Goal: Browse casually: Explore the website without a specific task or goal

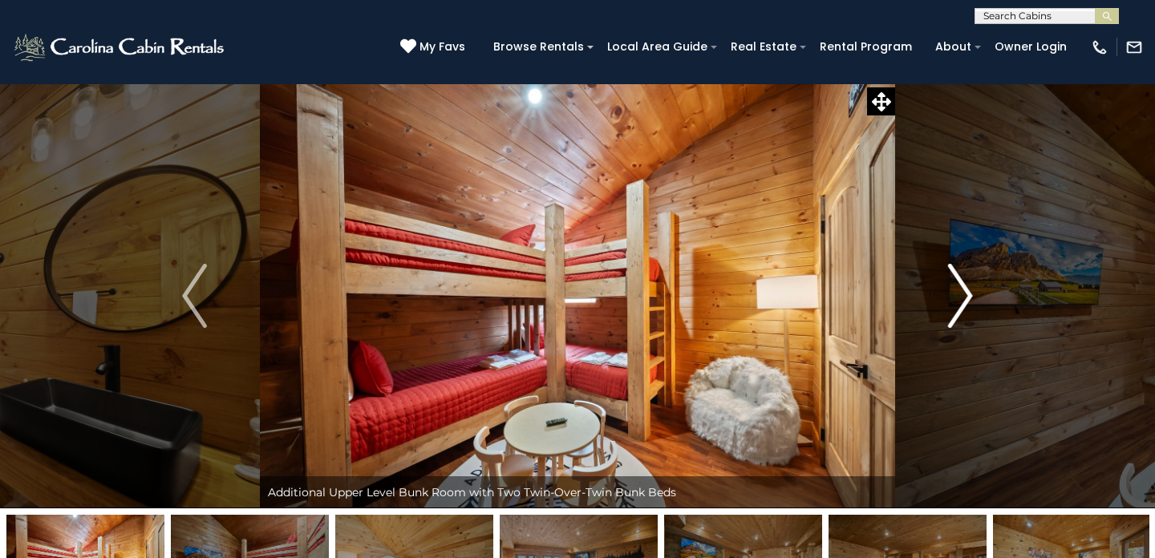
click at [966, 302] on img "Next" at bounding box center [960, 296] width 24 height 64
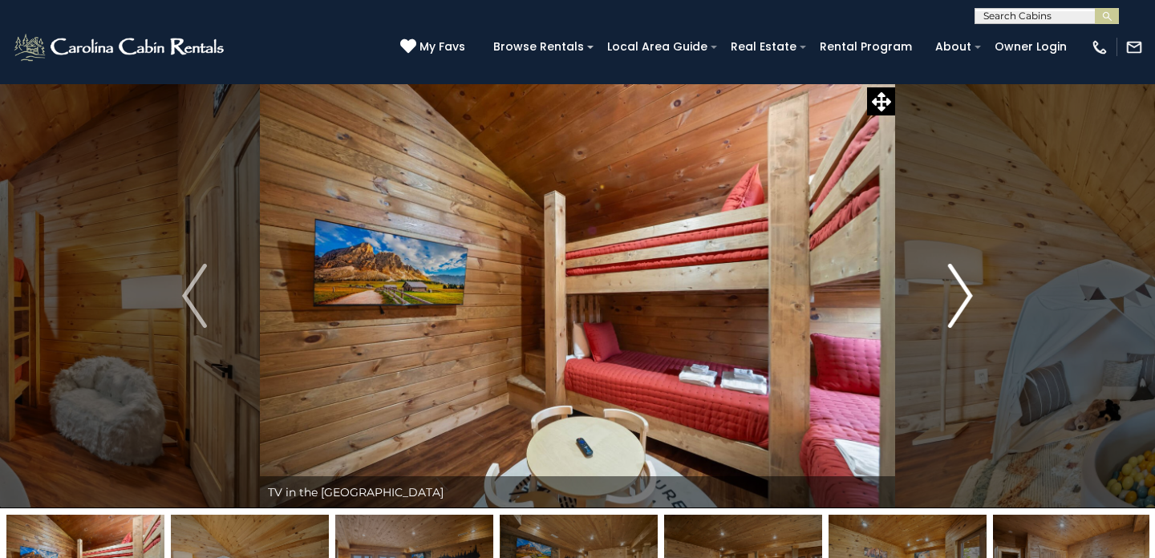
click at [967, 302] on img "Next" at bounding box center [960, 296] width 24 height 64
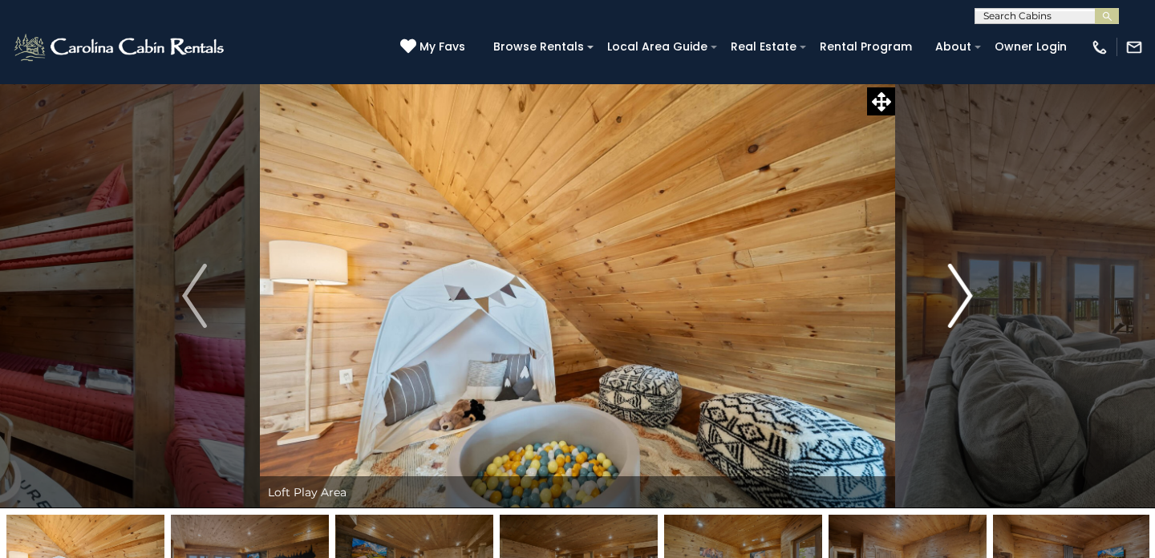
click at [967, 301] on img "Next" at bounding box center [960, 296] width 24 height 64
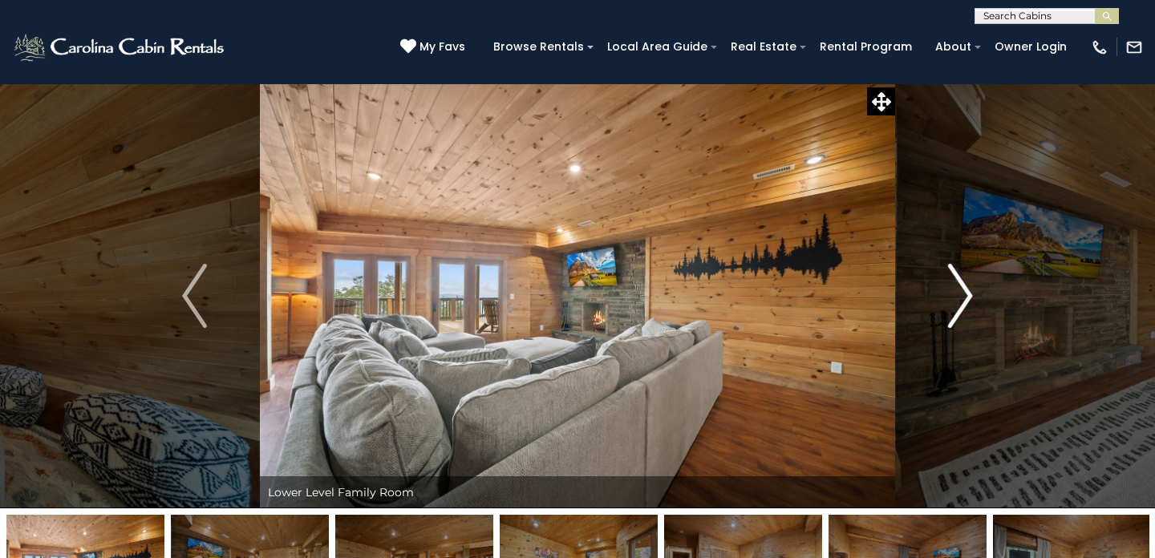
click at [967, 301] on img "Next" at bounding box center [960, 296] width 24 height 64
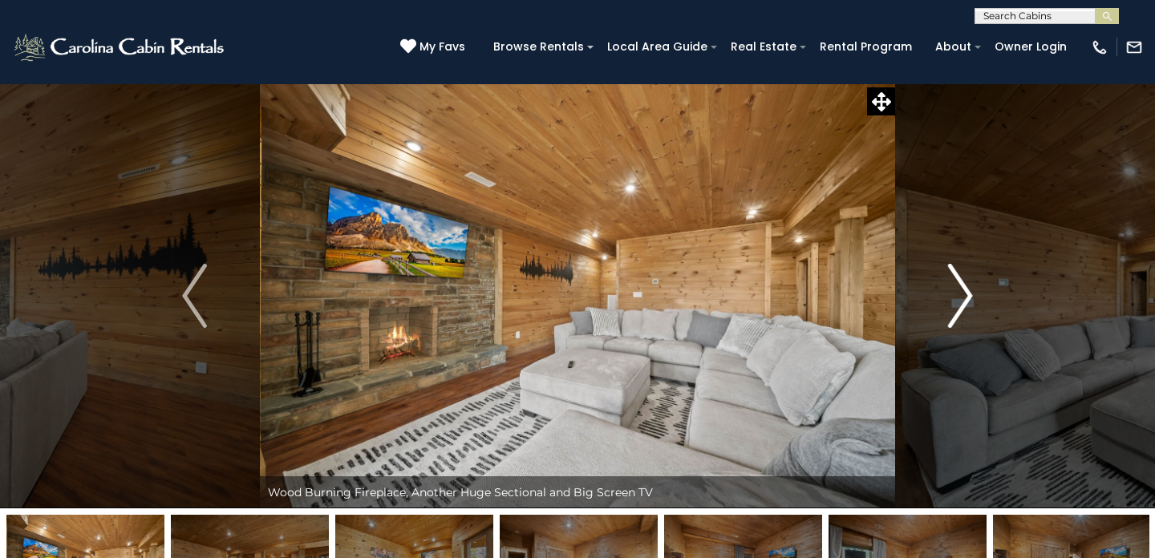
click at [967, 301] on img "Next" at bounding box center [960, 296] width 24 height 64
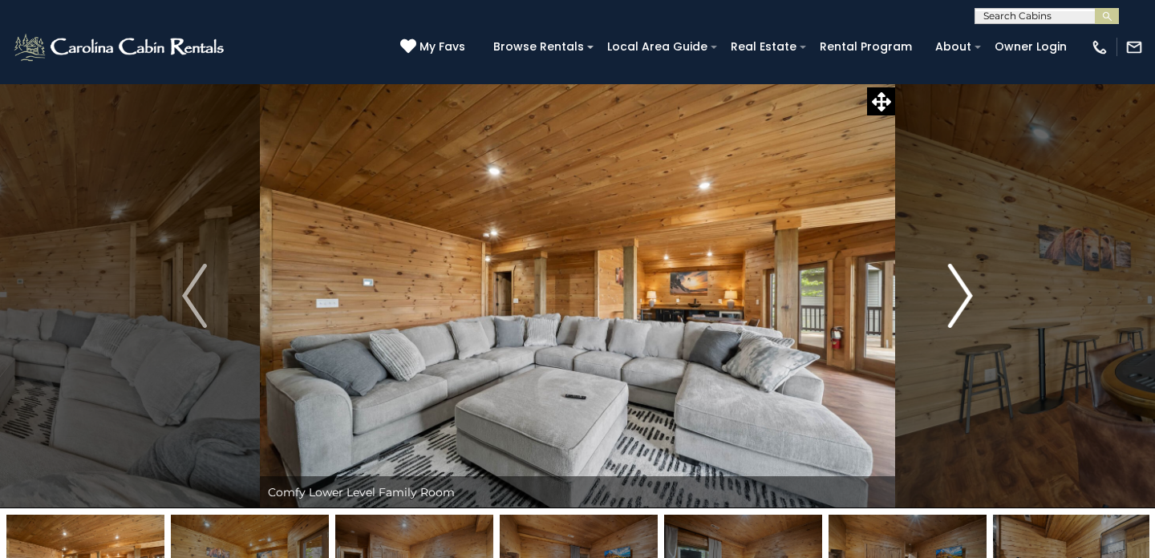
click at [967, 301] on img "Next" at bounding box center [960, 296] width 24 height 64
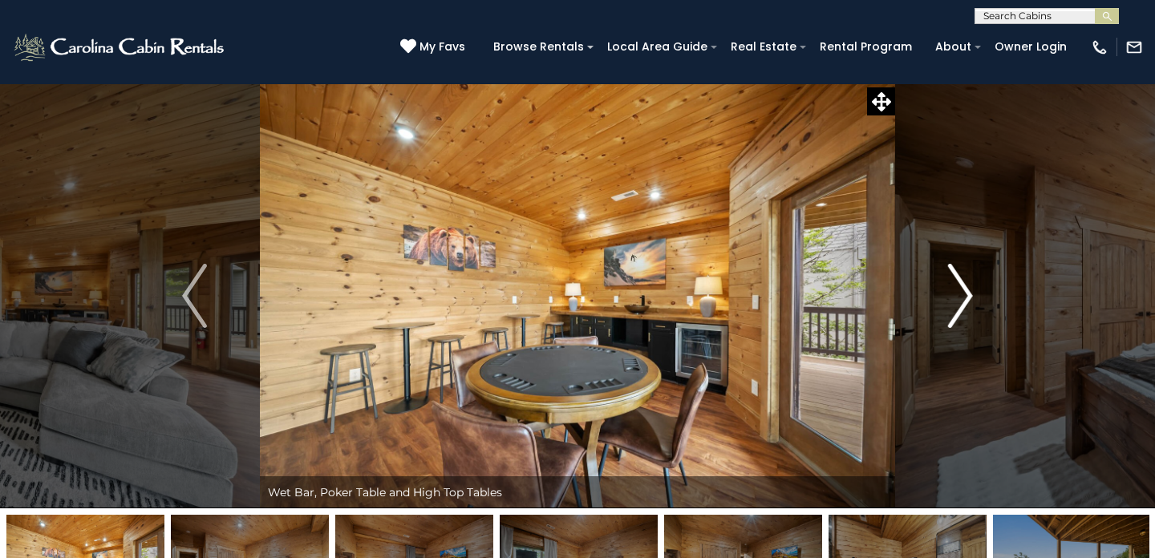
click at [968, 298] on img "Next" at bounding box center [960, 296] width 24 height 64
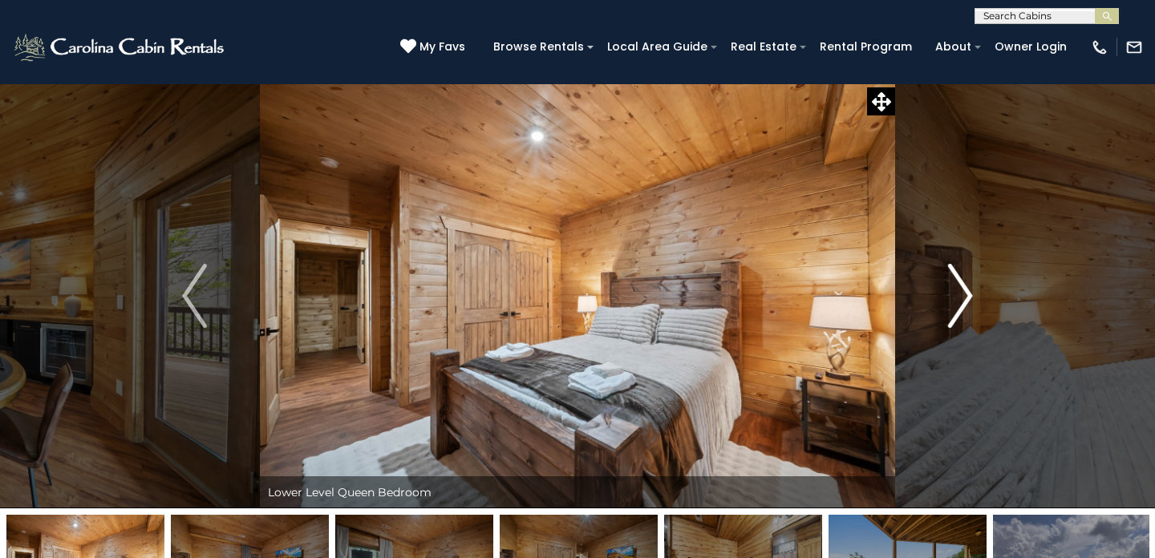
click at [968, 293] on img "Next" at bounding box center [960, 296] width 24 height 64
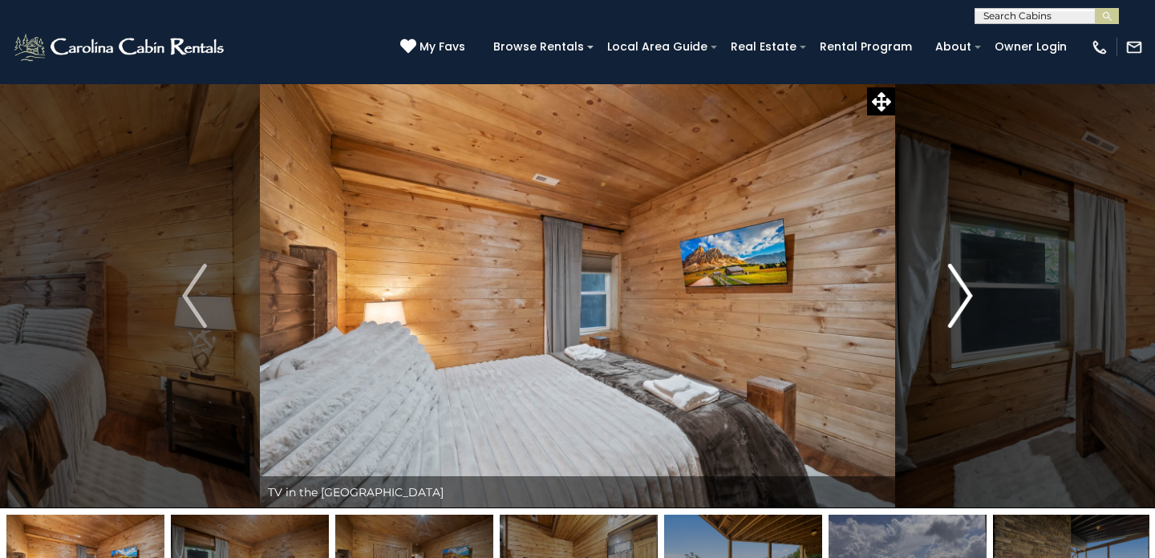
click at [968, 293] on img "Next" at bounding box center [960, 296] width 24 height 64
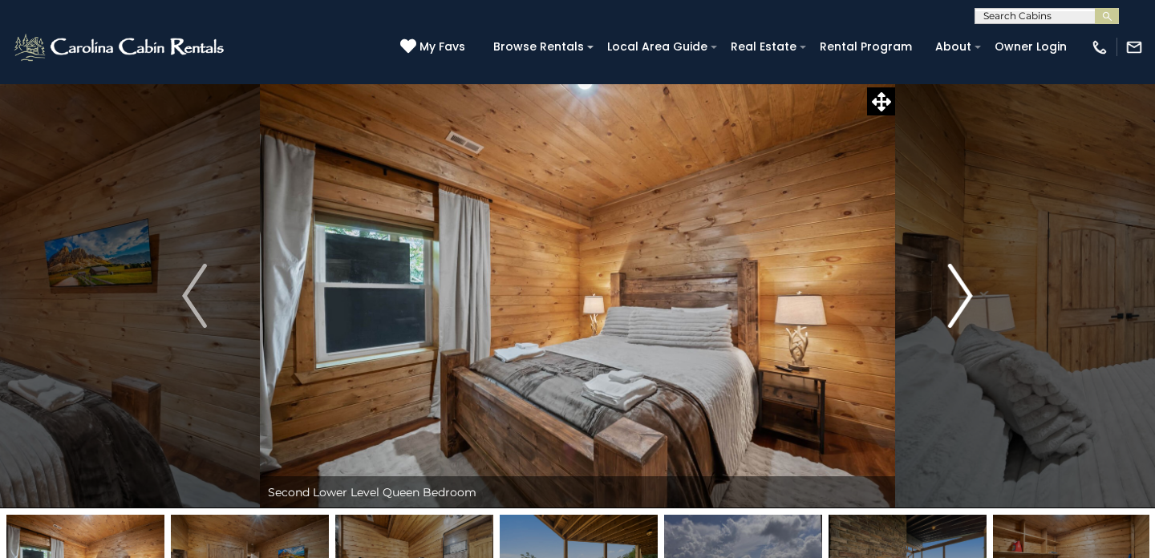
click at [968, 293] on img "Next" at bounding box center [960, 296] width 24 height 64
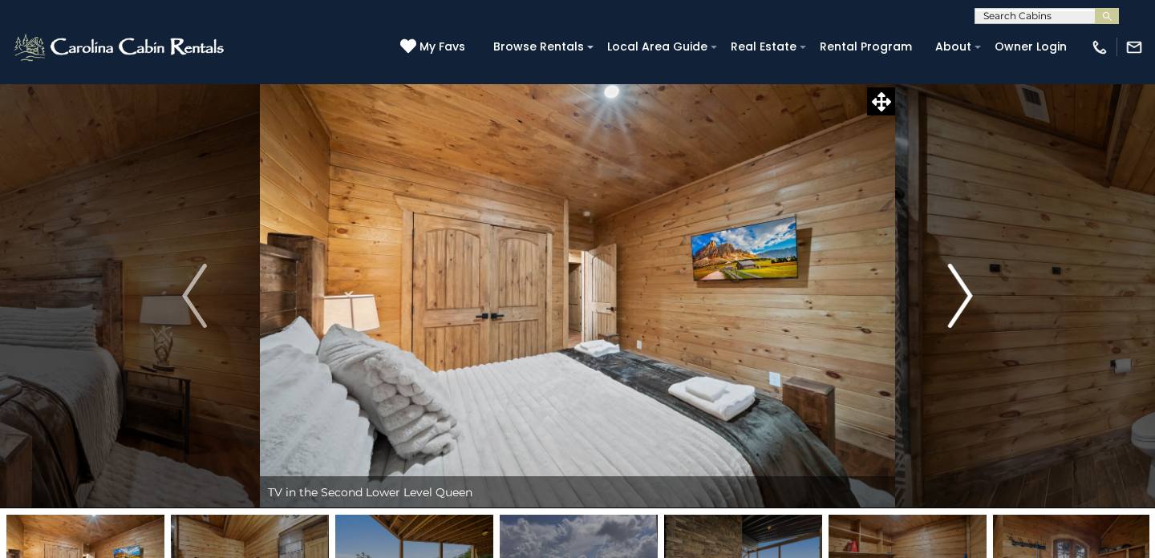
click at [968, 293] on img "Next" at bounding box center [960, 296] width 24 height 64
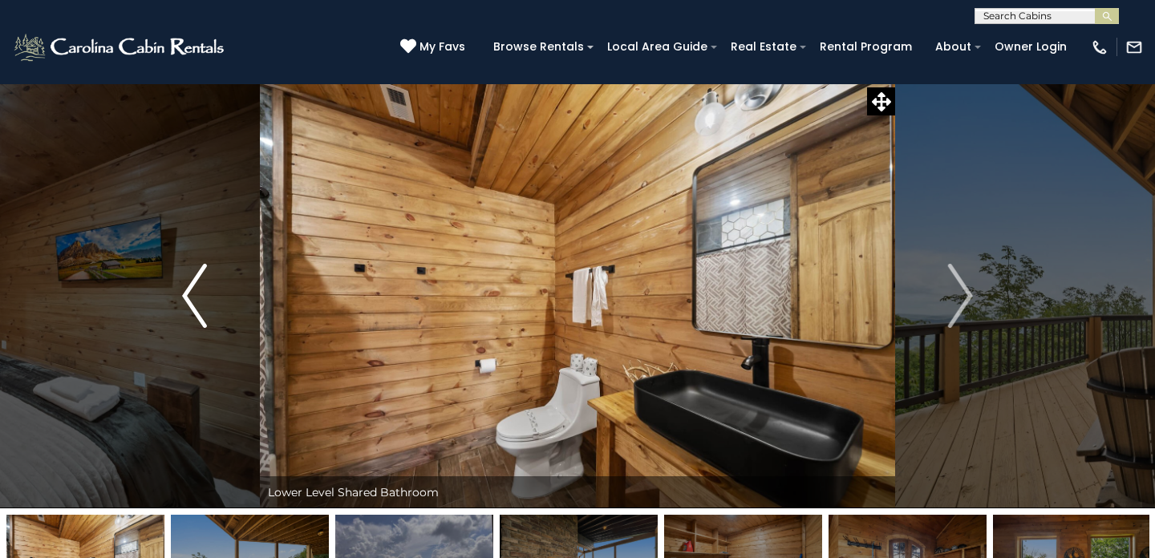
click at [190, 323] on img "Previous" at bounding box center [194, 296] width 24 height 64
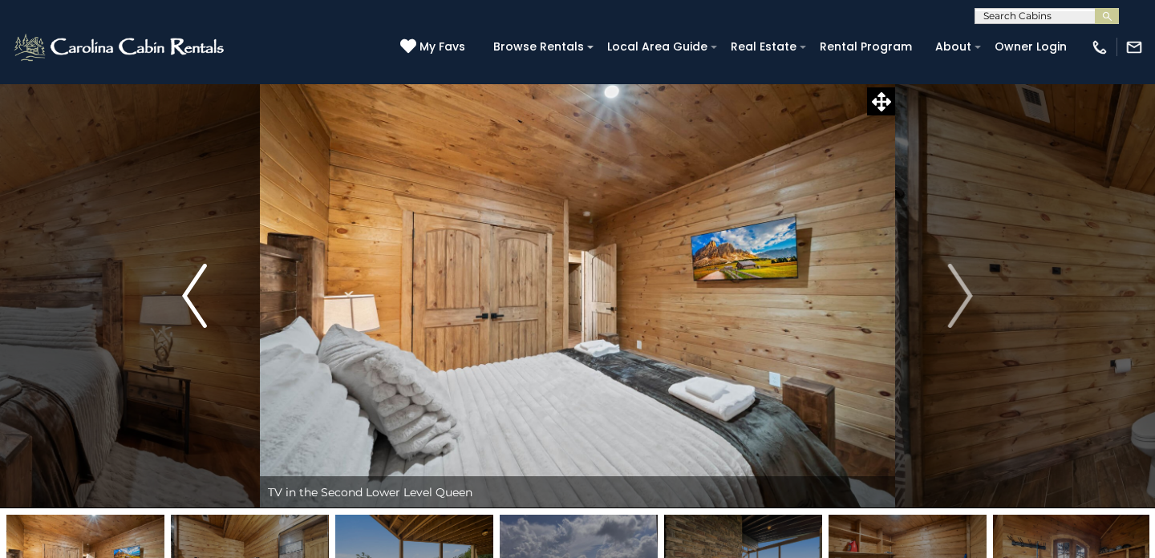
click at [196, 313] on img "Previous" at bounding box center [194, 296] width 24 height 64
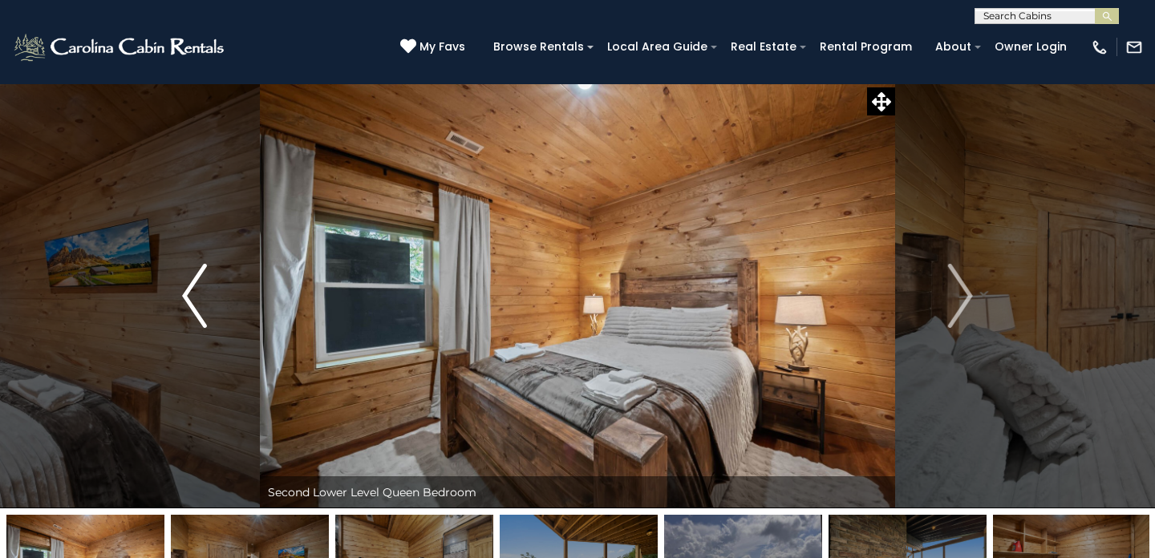
click at [196, 313] on img "Previous" at bounding box center [194, 296] width 24 height 64
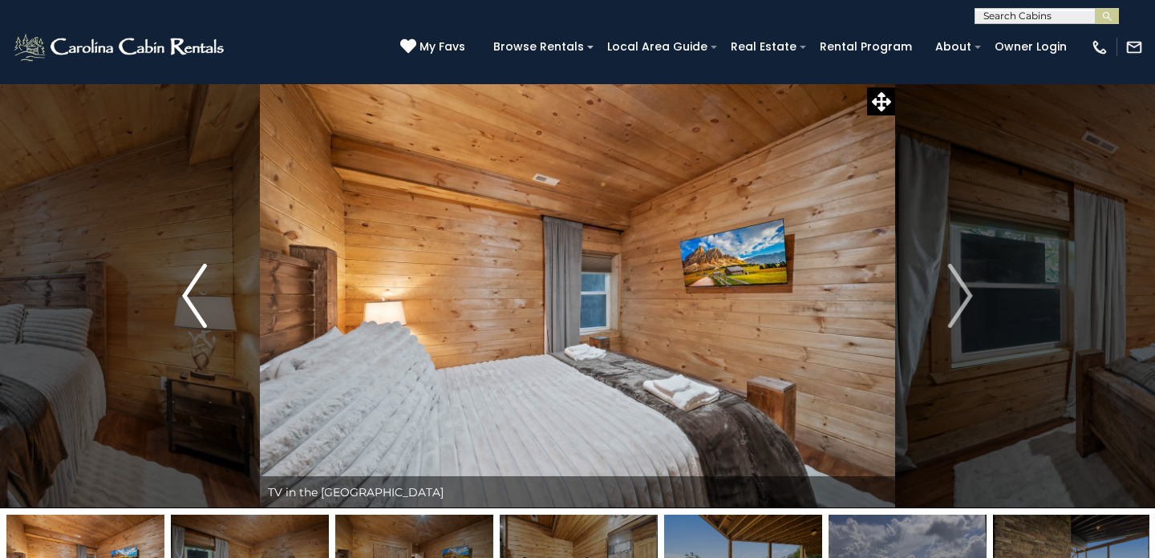
click at [196, 313] on img "Previous" at bounding box center [194, 296] width 24 height 64
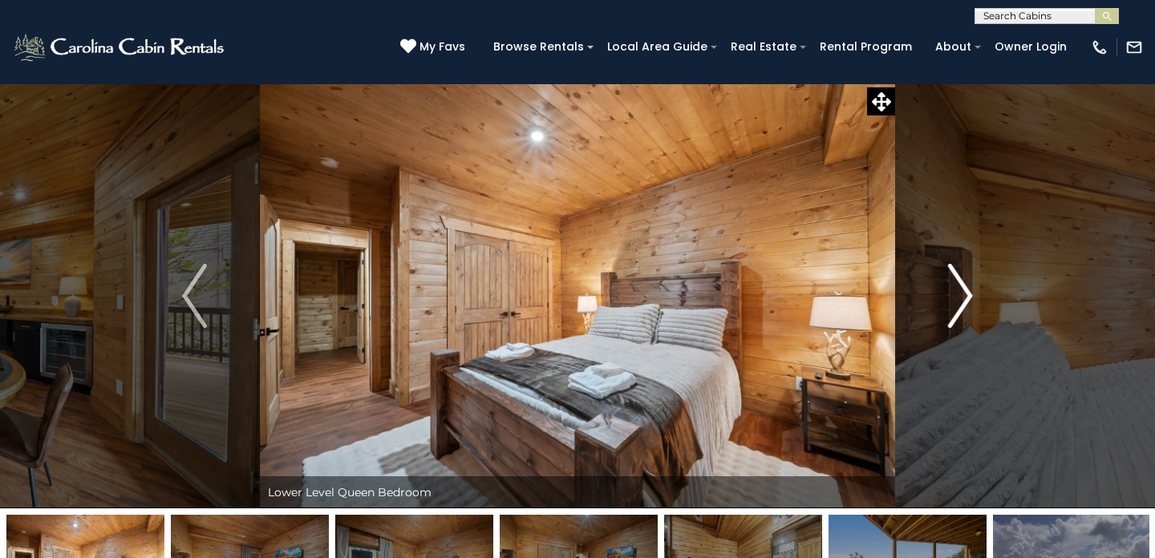
click at [969, 293] on img "Next" at bounding box center [960, 296] width 24 height 64
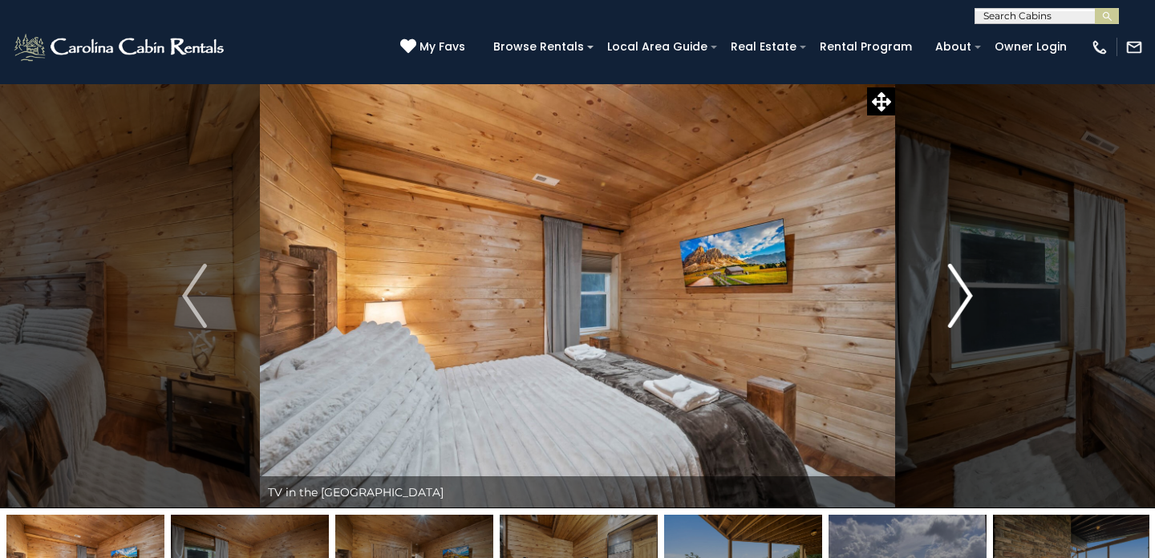
click at [969, 293] on img "Next" at bounding box center [960, 296] width 24 height 64
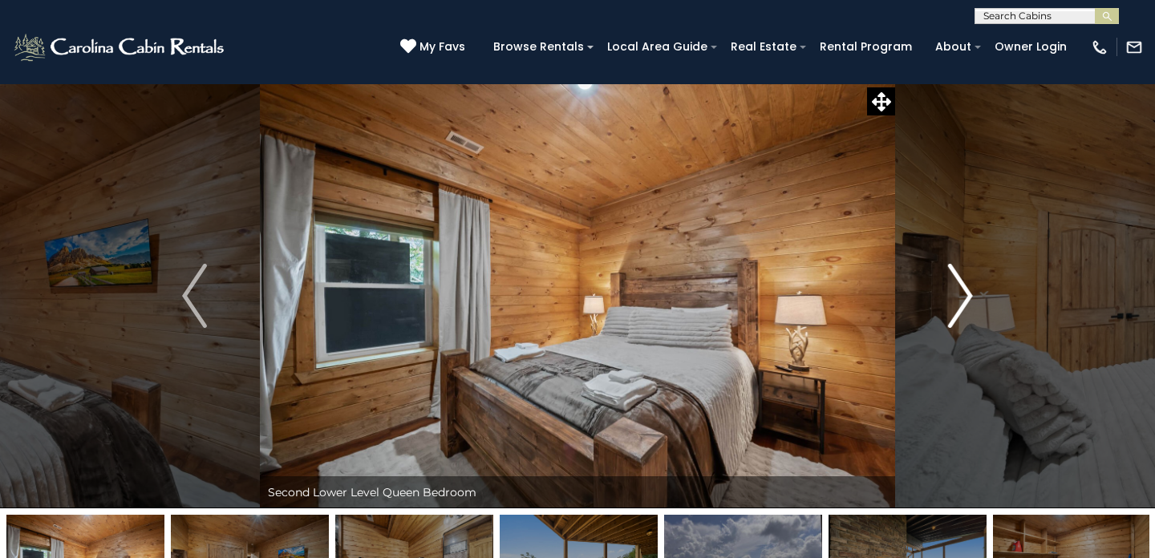
click at [969, 293] on img "Next" at bounding box center [960, 296] width 24 height 64
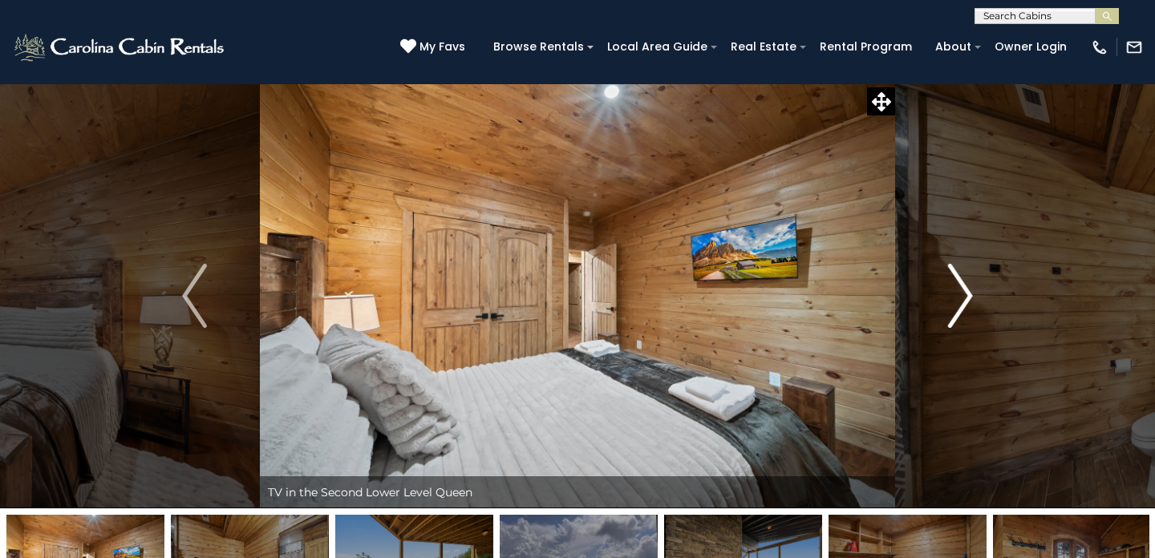
click at [969, 293] on img "Next" at bounding box center [960, 296] width 24 height 64
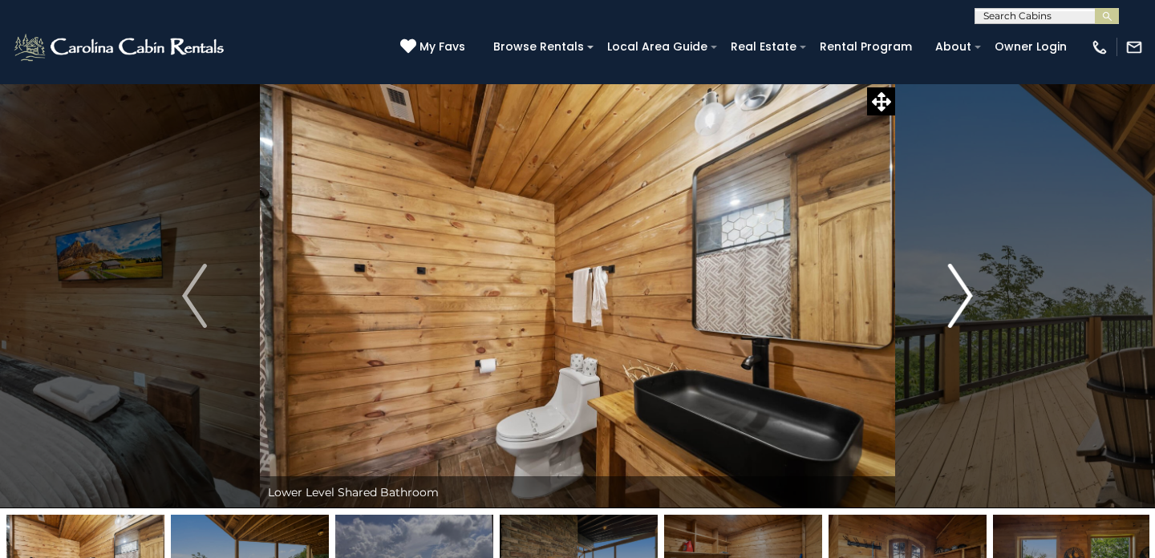
click at [969, 293] on img "Next" at bounding box center [960, 296] width 24 height 64
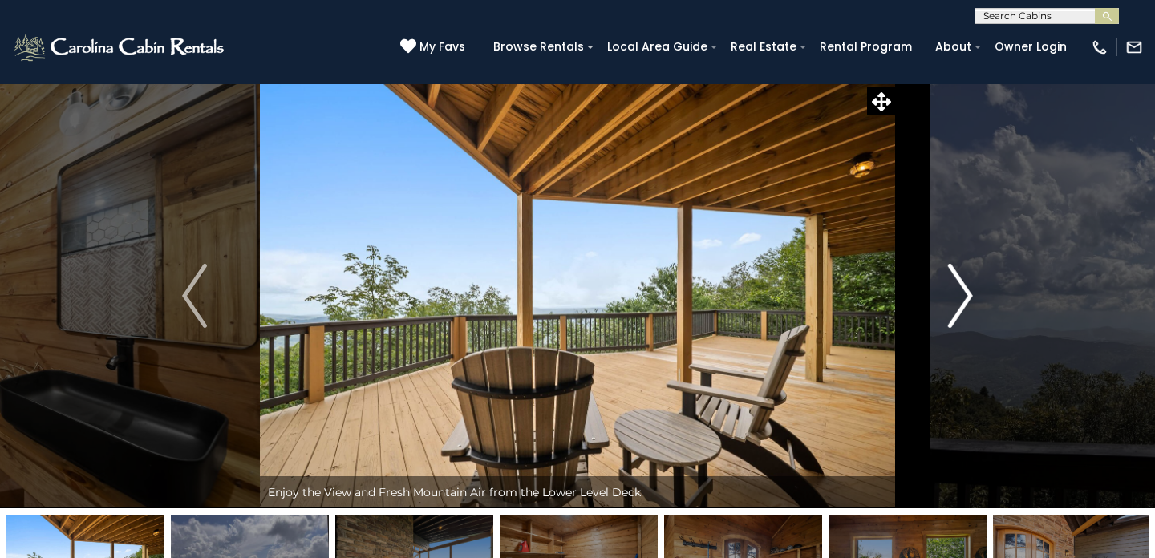
click at [969, 293] on img "Next" at bounding box center [960, 296] width 24 height 64
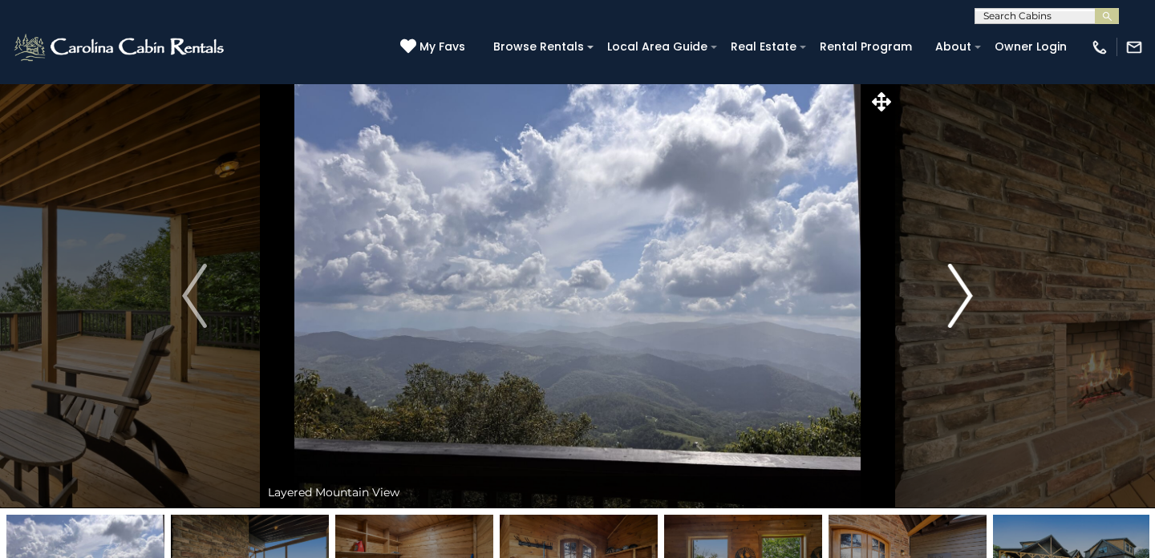
click at [969, 293] on img "Next" at bounding box center [960, 296] width 24 height 64
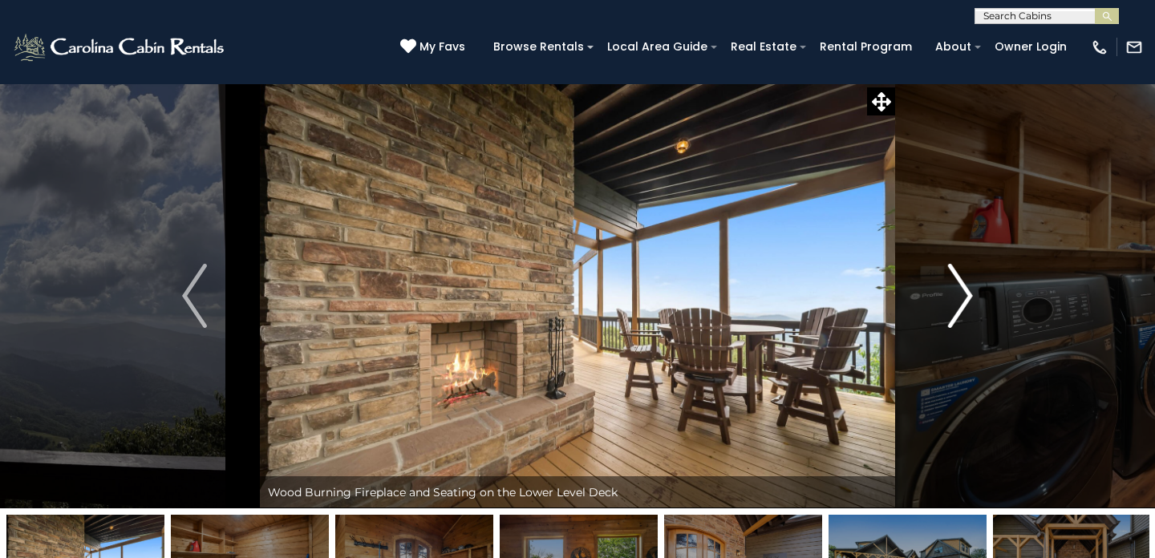
click at [964, 296] on img "Next" at bounding box center [960, 296] width 24 height 64
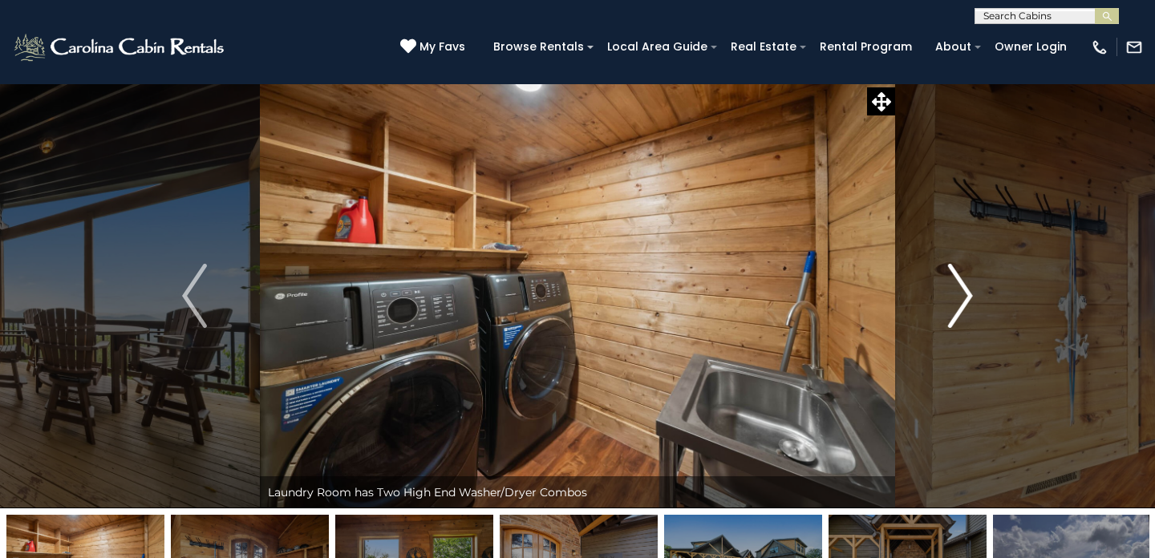
click at [964, 295] on img "Next" at bounding box center [960, 296] width 24 height 64
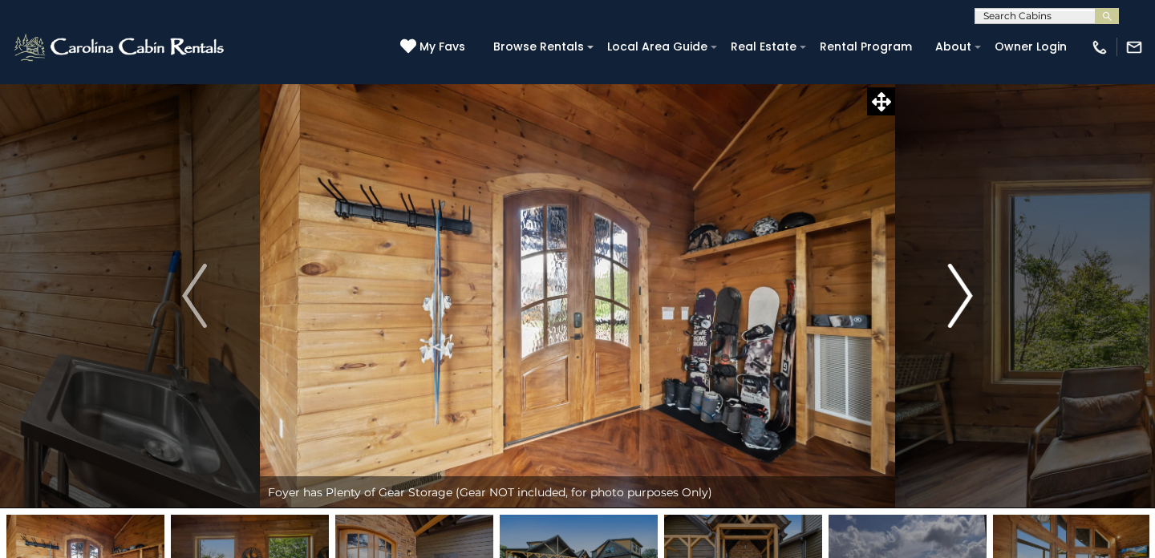
click at [964, 294] on img "Next" at bounding box center [960, 296] width 24 height 64
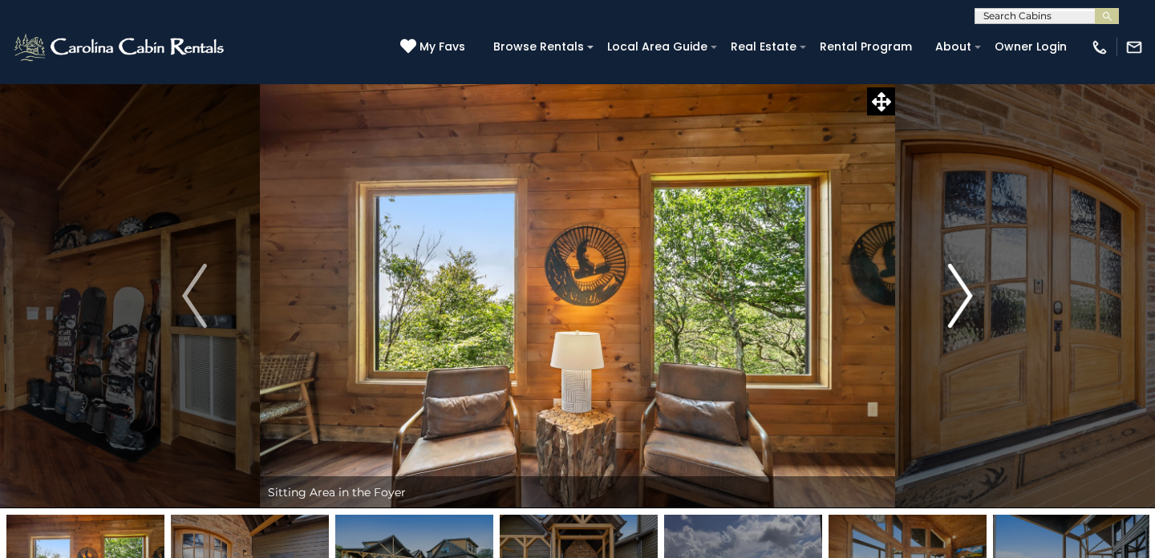
click at [964, 294] on img "Next" at bounding box center [960, 296] width 24 height 64
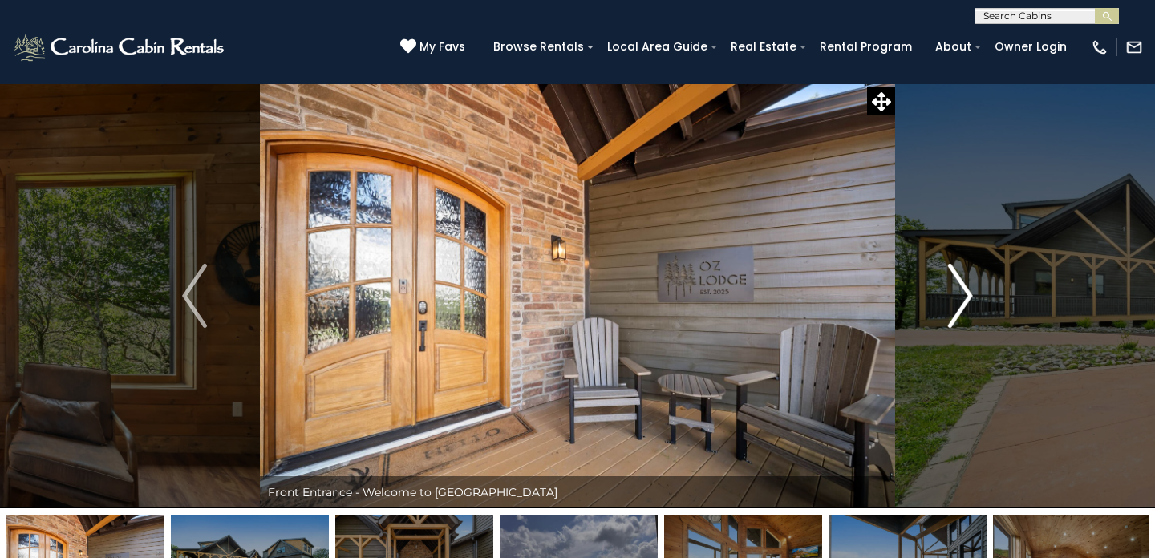
click at [964, 294] on img "Next" at bounding box center [960, 296] width 24 height 64
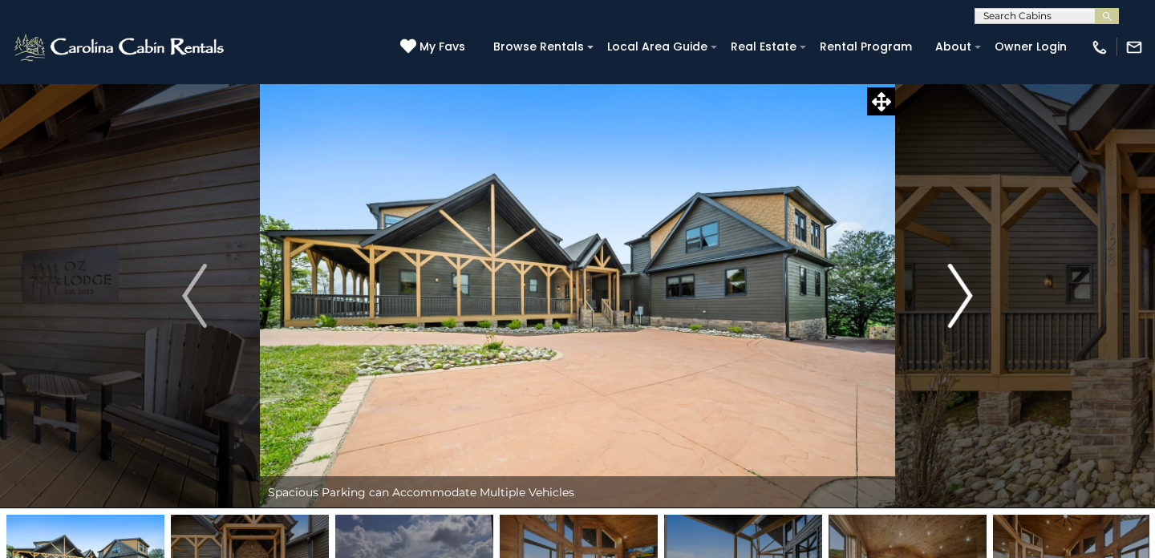
click at [964, 293] on img "Next" at bounding box center [960, 296] width 24 height 64
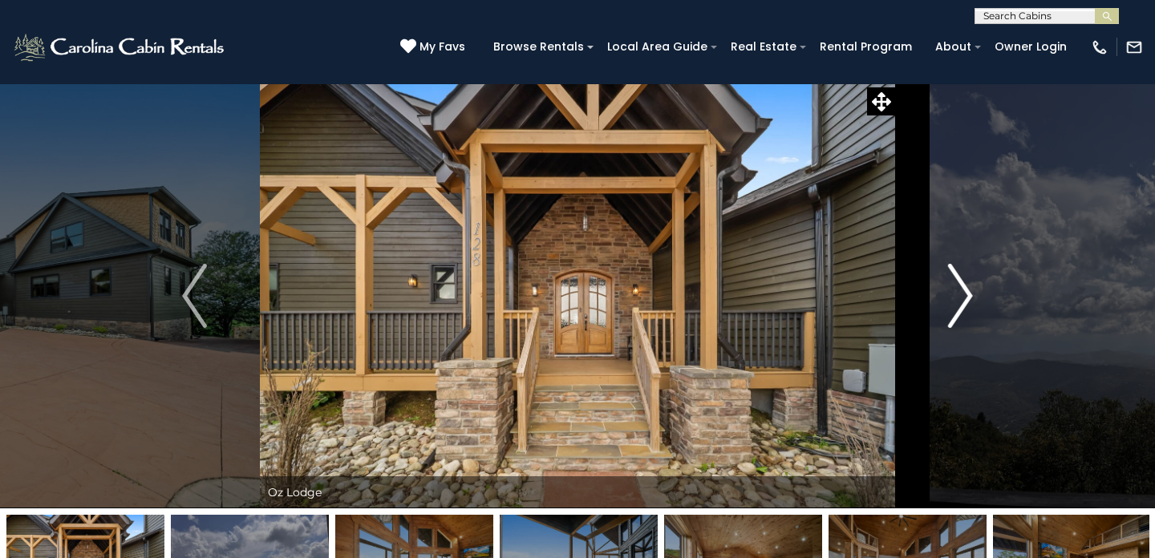
click at [964, 293] on img "Next" at bounding box center [960, 296] width 24 height 64
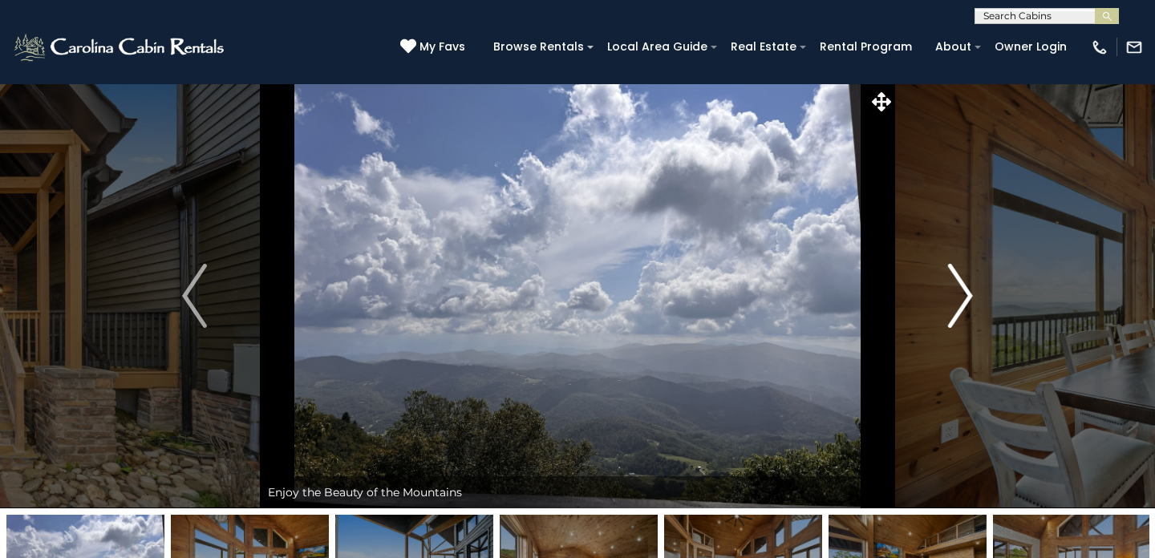
click at [964, 293] on img "Next" at bounding box center [960, 296] width 24 height 64
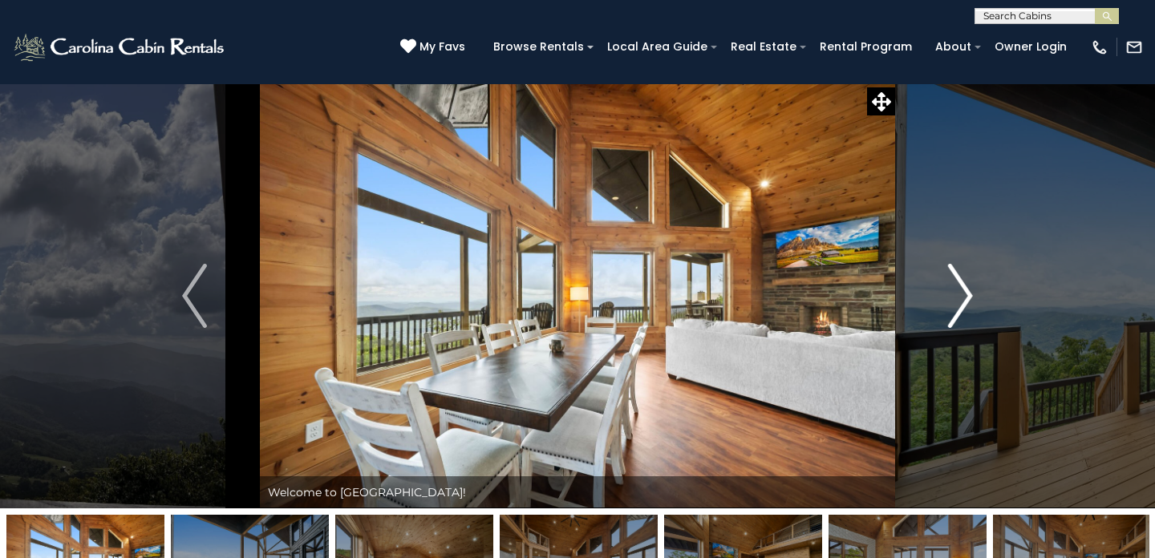
click at [964, 293] on img "Next" at bounding box center [960, 296] width 24 height 64
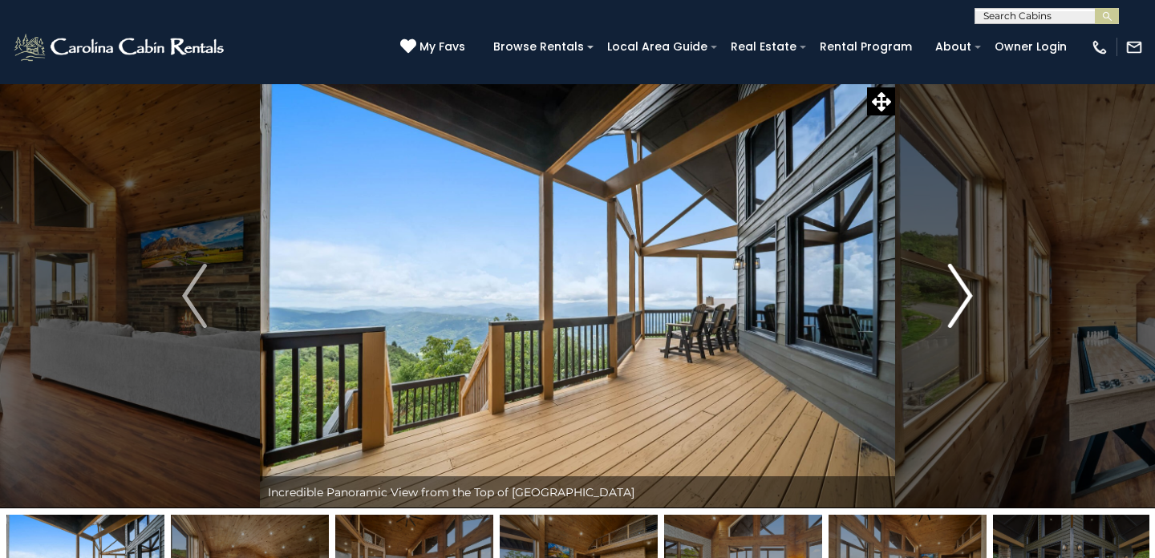
click at [964, 293] on img "Next" at bounding box center [960, 296] width 24 height 64
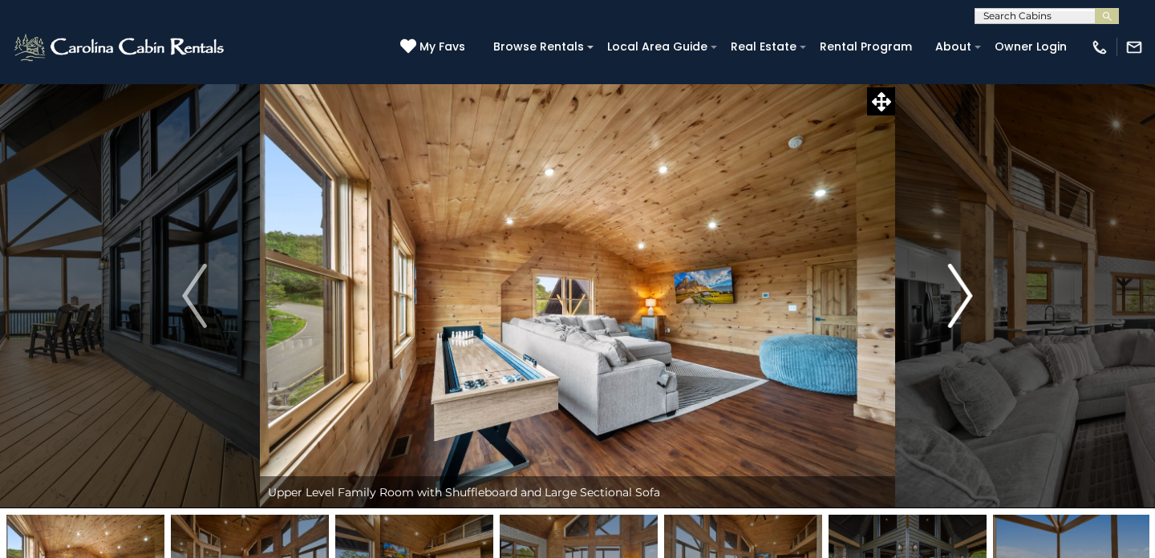
click at [964, 293] on img "Next" at bounding box center [960, 296] width 24 height 64
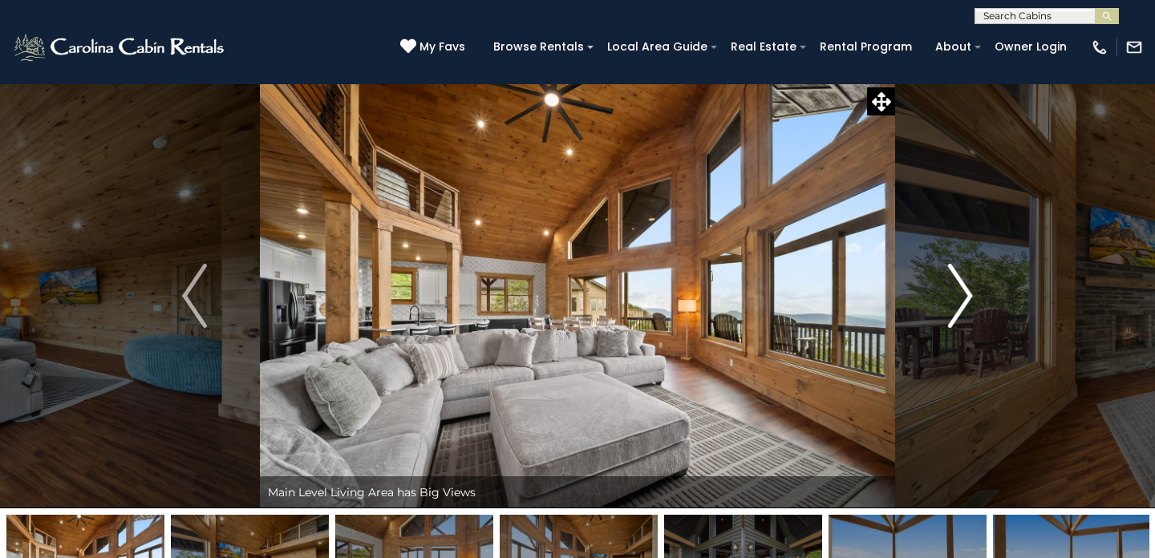
click at [964, 300] on img "Next" at bounding box center [960, 296] width 24 height 64
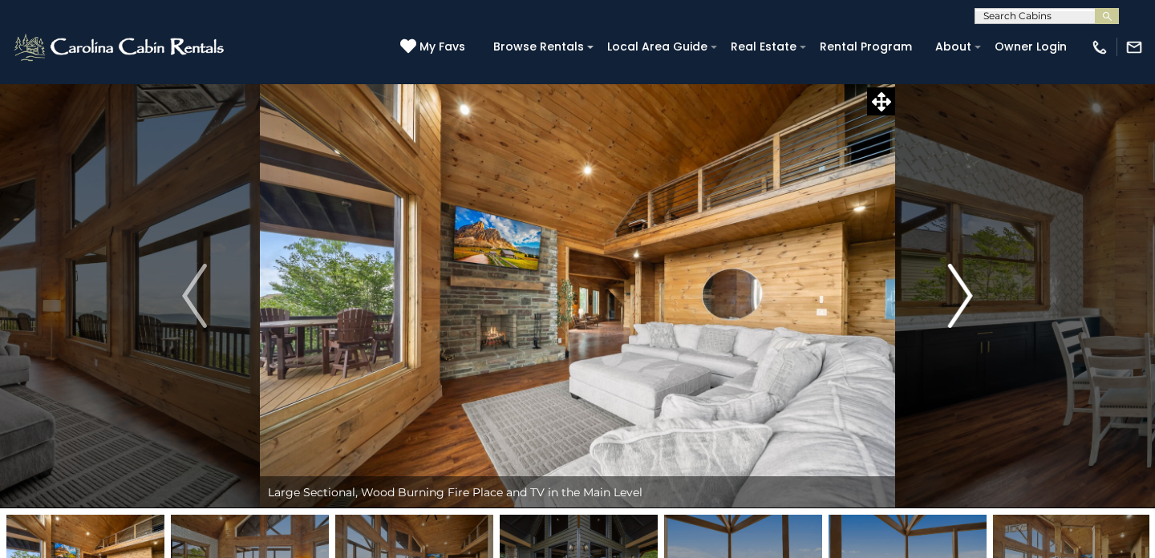
click at [963, 301] on img "Next" at bounding box center [960, 296] width 24 height 64
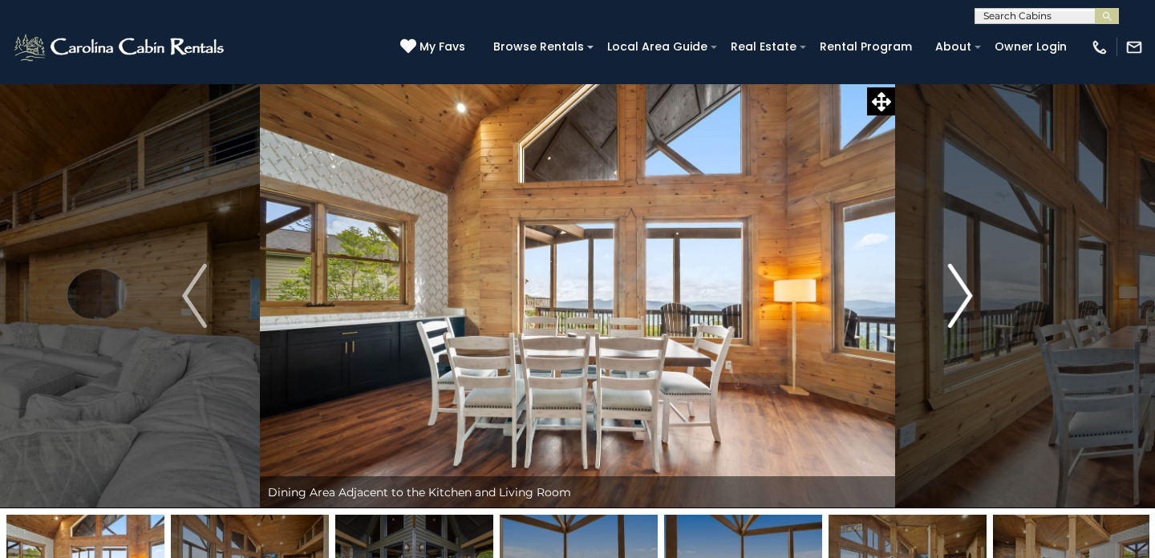
click at [963, 301] on img "Next" at bounding box center [960, 296] width 24 height 64
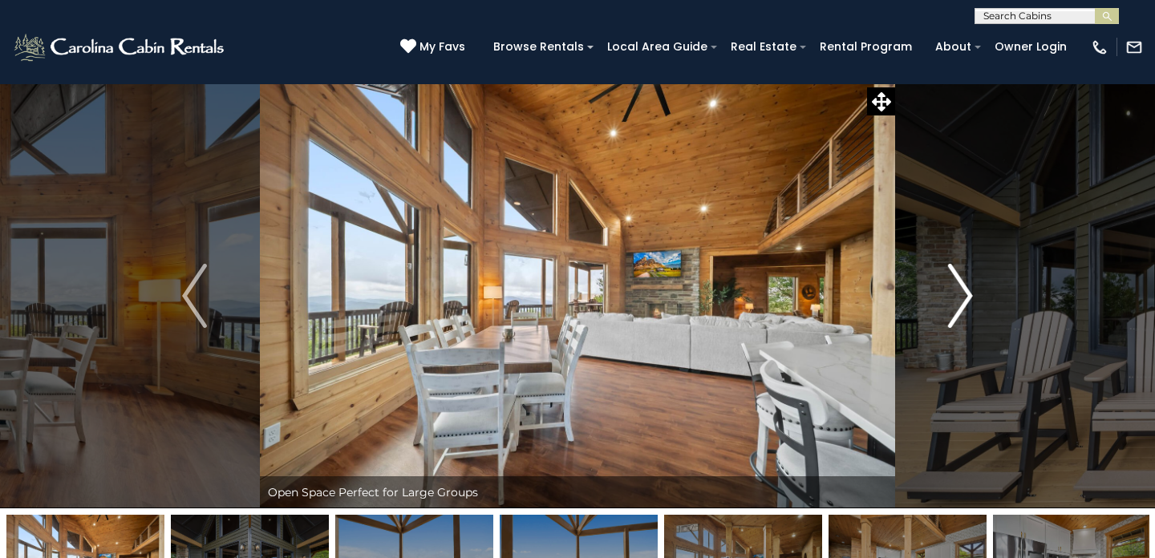
click at [964, 302] on img "Next" at bounding box center [960, 296] width 24 height 64
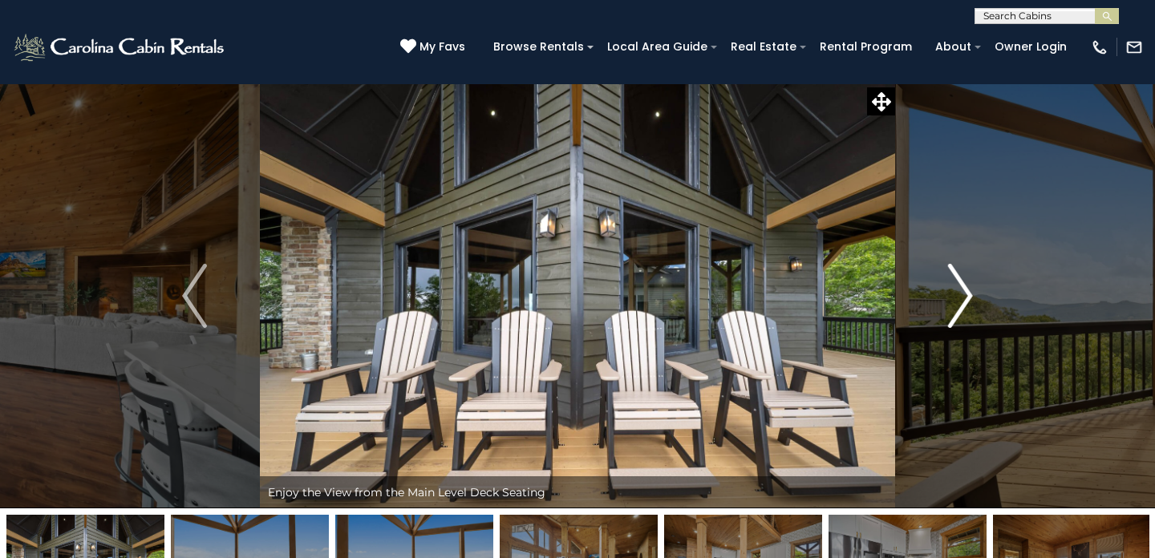
click at [964, 302] on img "Next" at bounding box center [960, 296] width 24 height 64
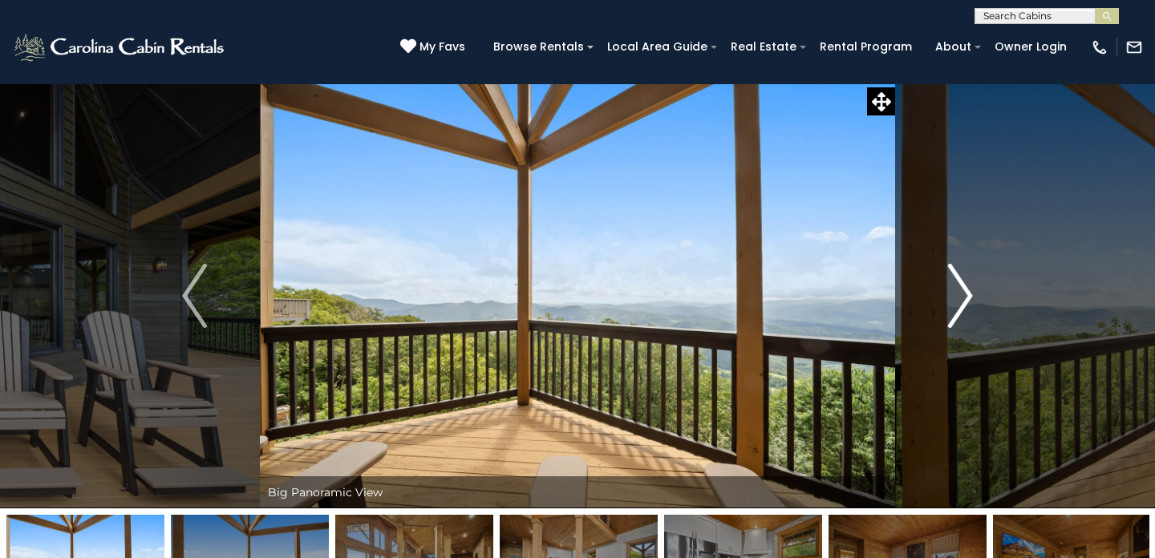
click at [964, 302] on img "Next" at bounding box center [960, 296] width 24 height 64
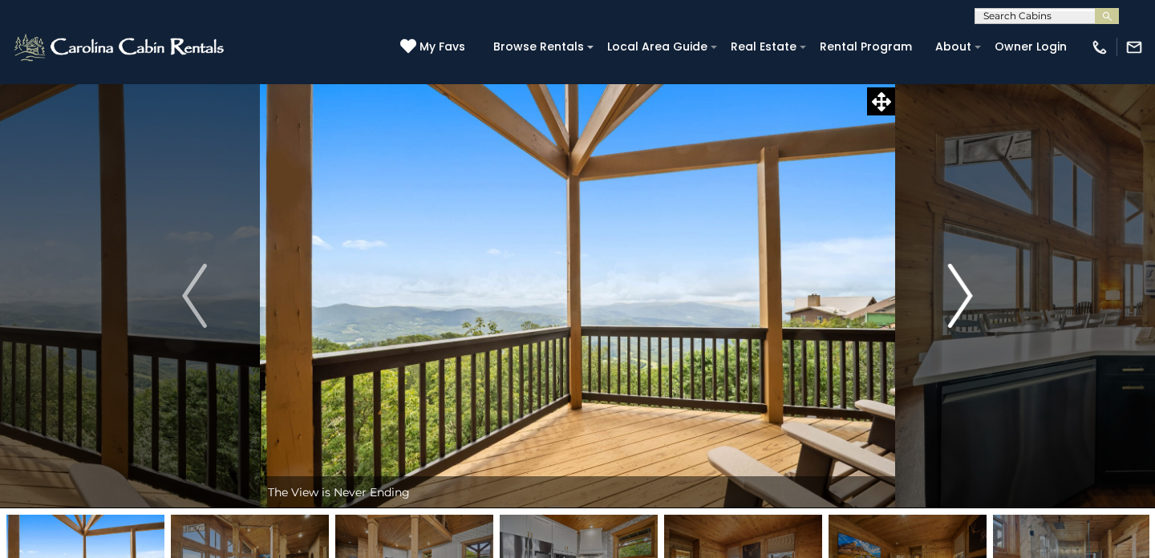
click at [964, 302] on img "Next" at bounding box center [960, 296] width 24 height 64
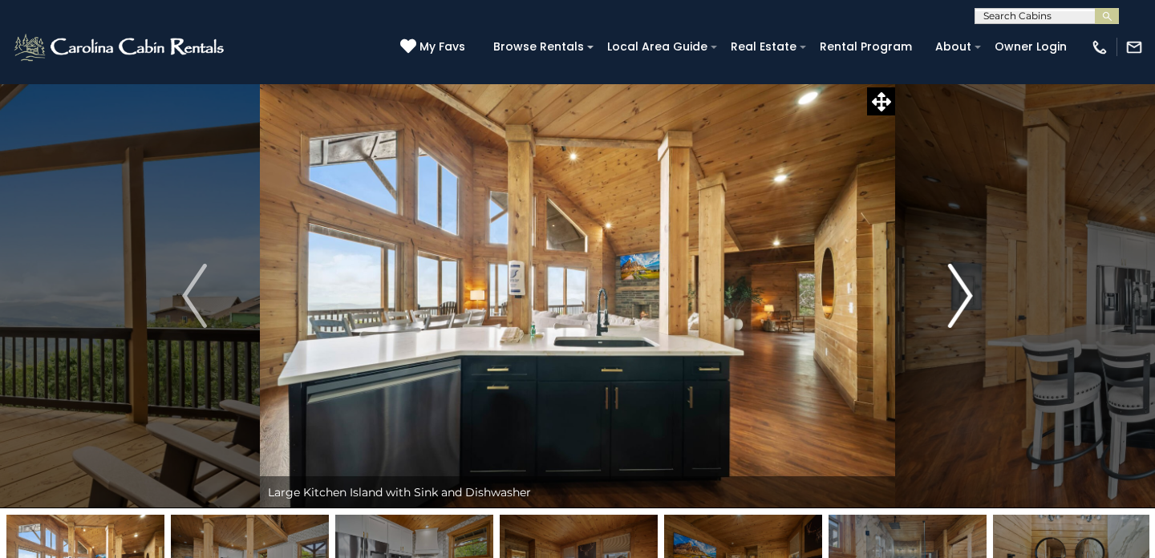
click at [964, 302] on img "Next" at bounding box center [960, 296] width 24 height 64
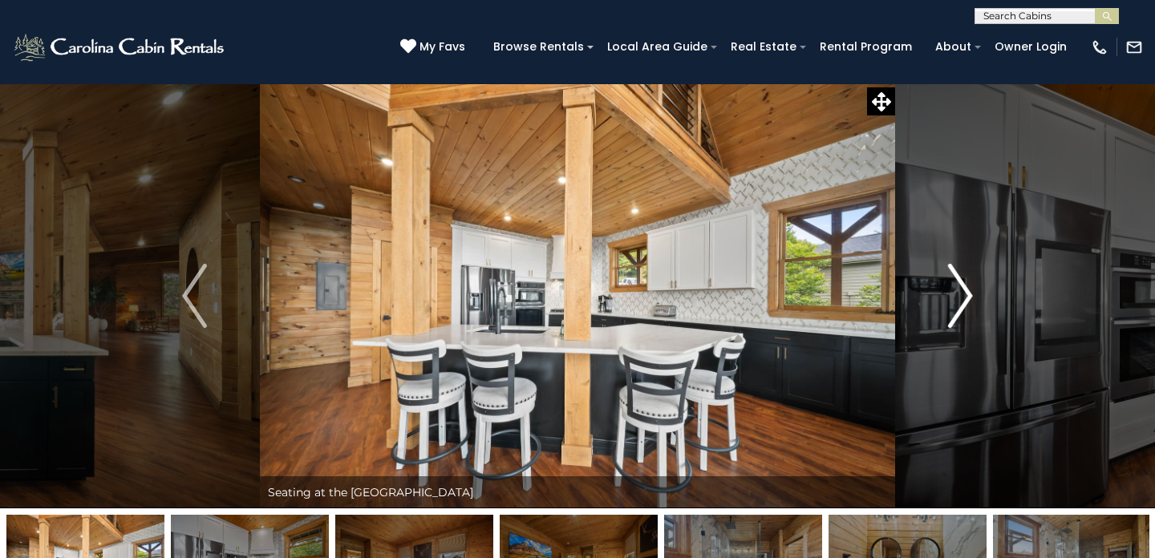
click at [964, 302] on img "Next" at bounding box center [960, 296] width 24 height 64
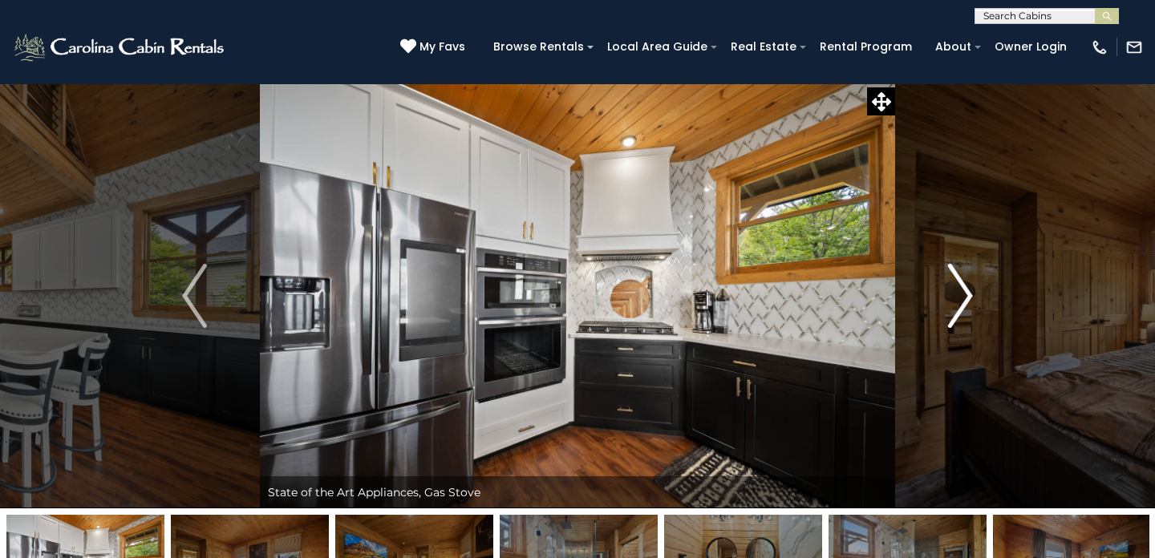
click at [964, 302] on img "Next" at bounding box center [960, 296] width 24 height 64
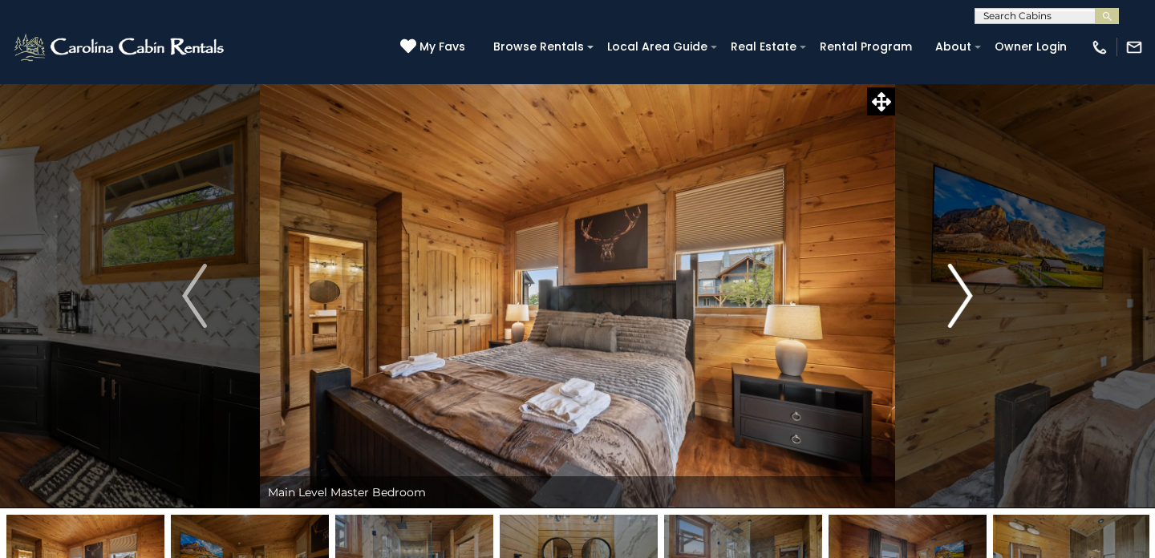
click at [964, 302] on img "Next" at bounding box center [960, 296] width 24 height 64
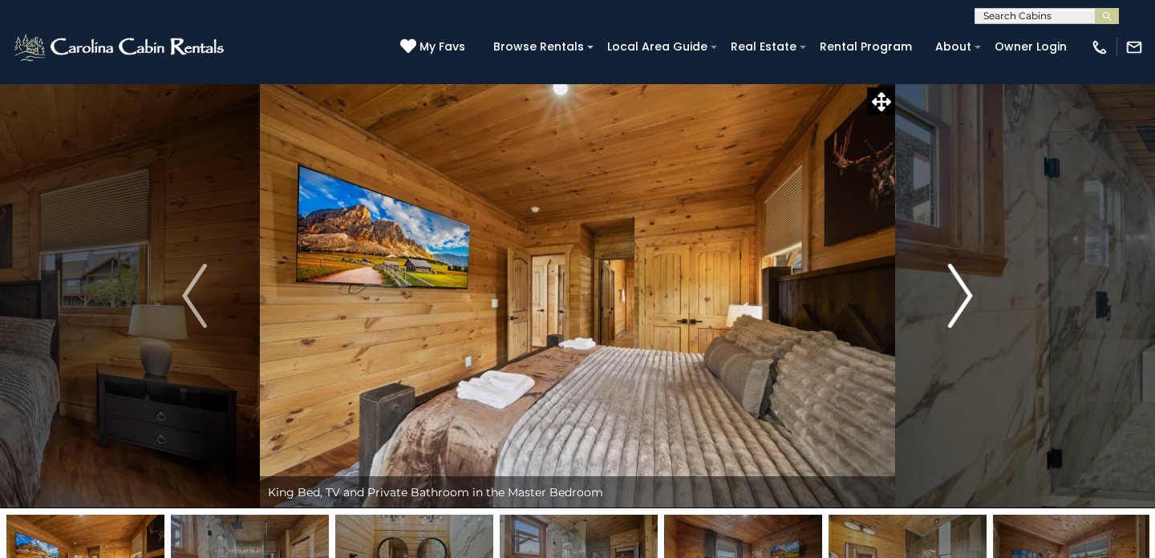
click at [964, 302] on img "Next" at bounding box center [960, 296] width 24 height 64
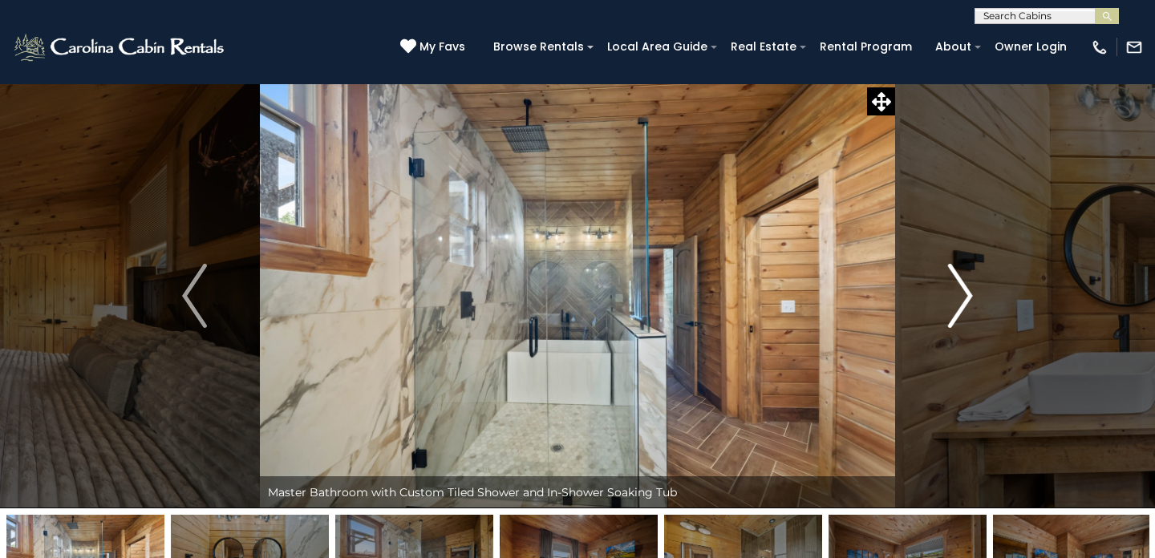
click at [964, 302] on img "Next" at bounding box center [960, 296] width 24 height 64
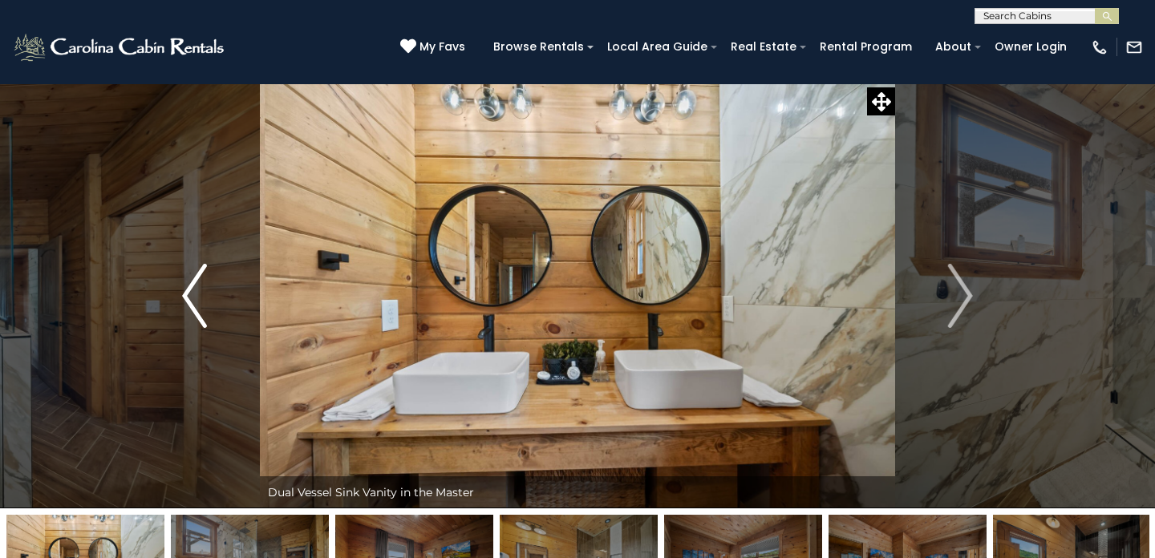
click at [198, 291] on img "Previous" at bounding box center [194, 296] width 24 height 64
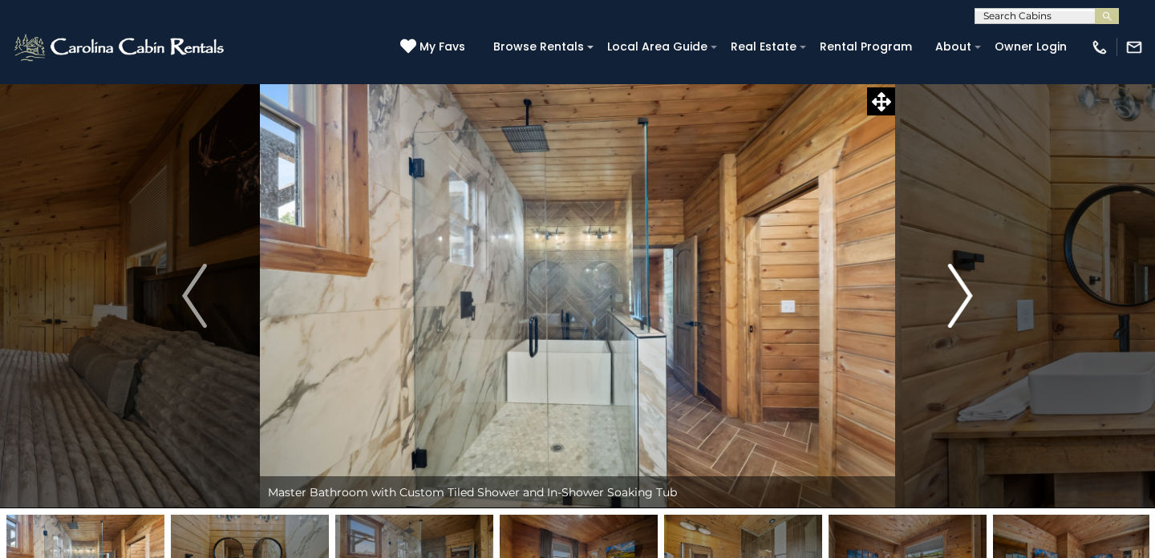
click at [960, 302] on img "Next" at bounding box center [960, 296] width 24 height 64
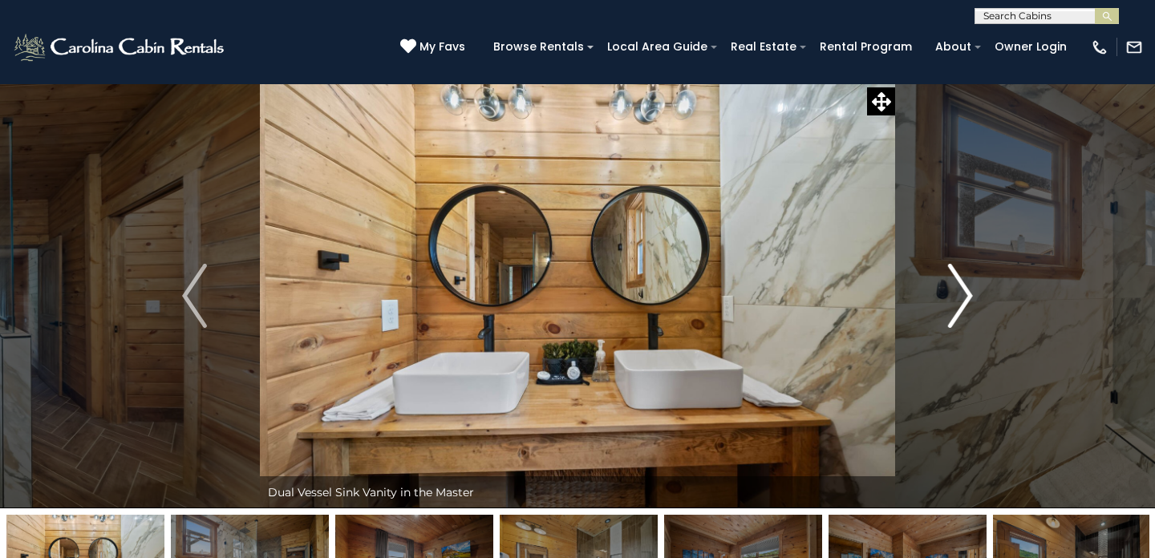
click at [960, 302] on img "Next" at bounding box center [960, 296] width 24 height 64
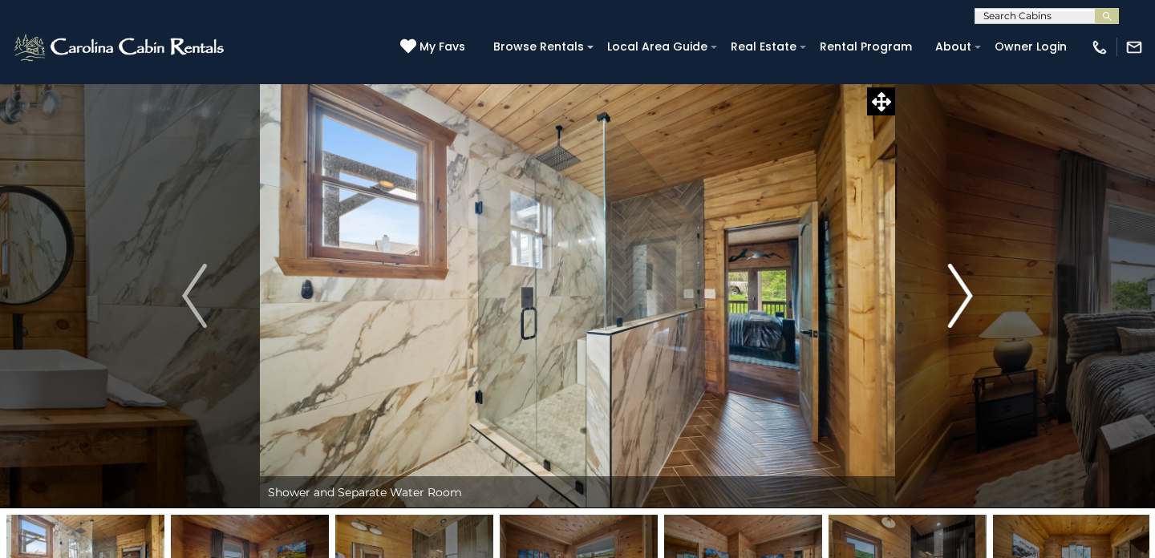
click at [960, 302] on img "Next" at bounding box center [960, 296] width 24 height 64
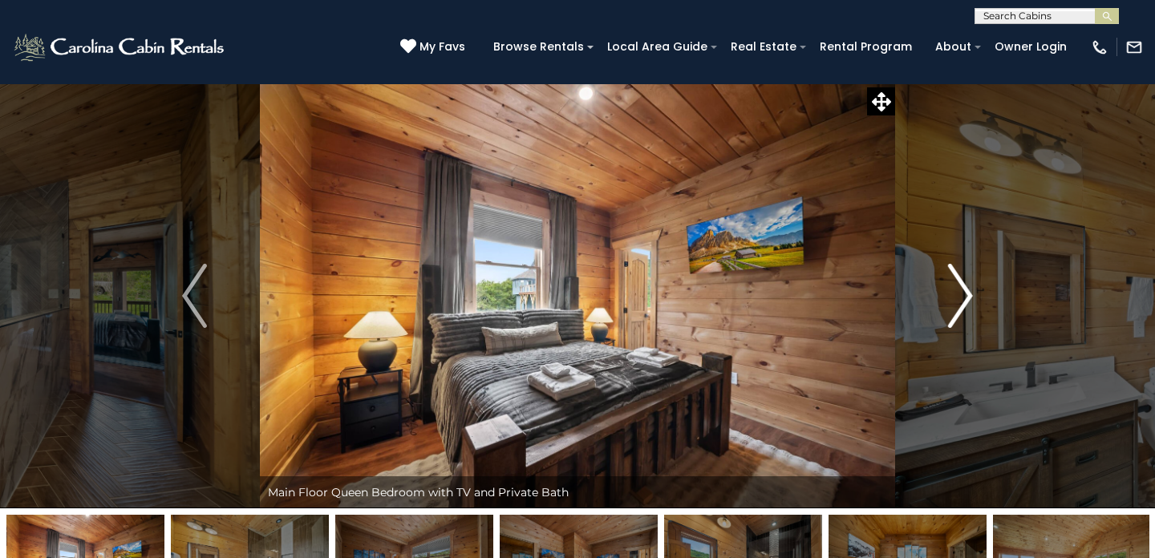
click at [960, 302] on img "Next" at bounding box center [960, 296] width 24 height 64
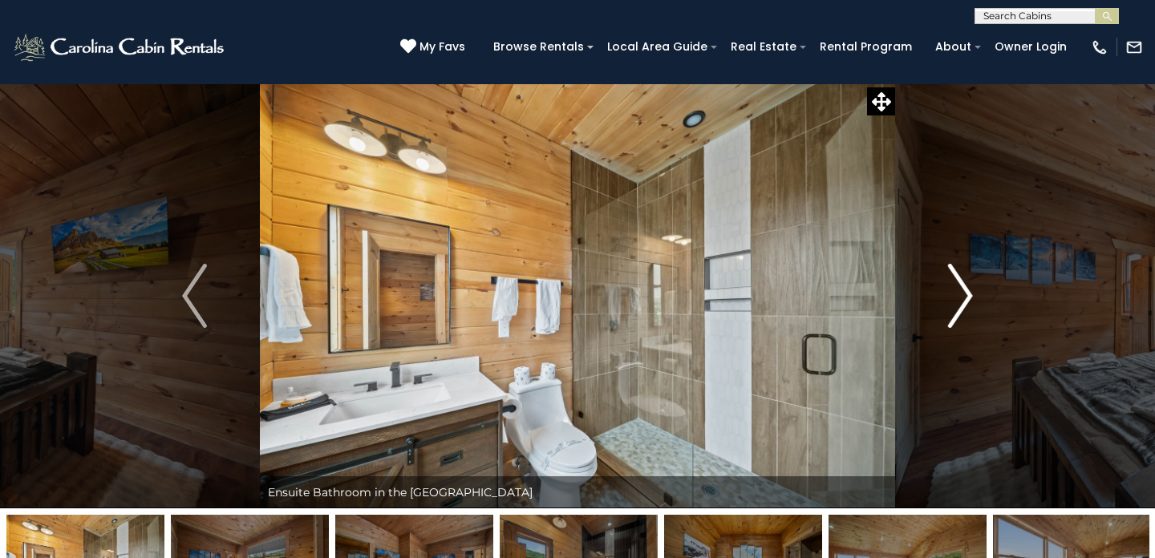
click at [960, 302] on img "Next" at bounding box center [960, 296] width 24 height 64
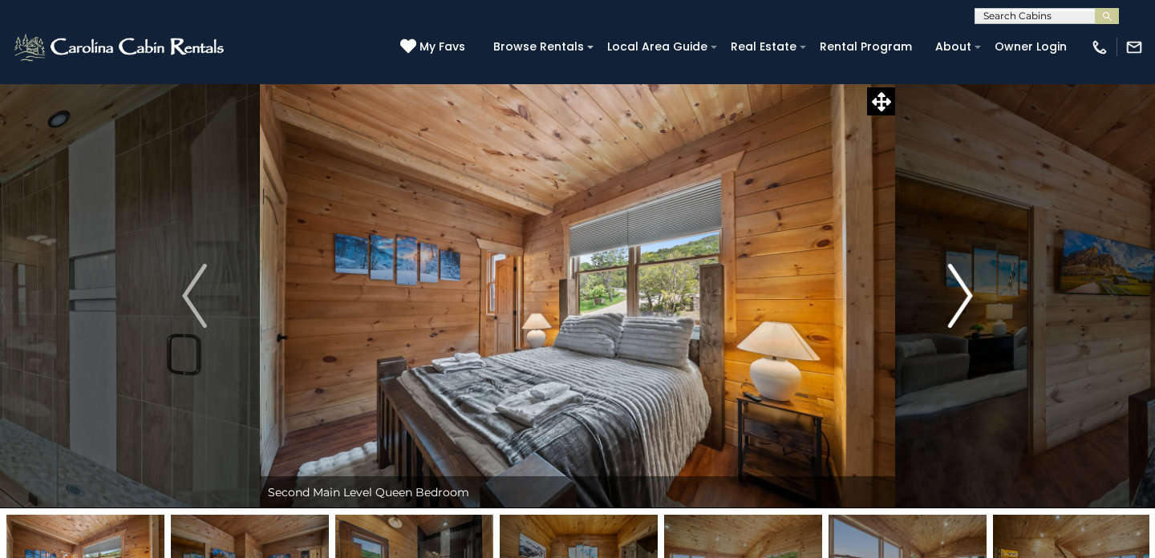
click at [960, 302] on img "Next" at bounding box center [960, 296] width 24 height 64
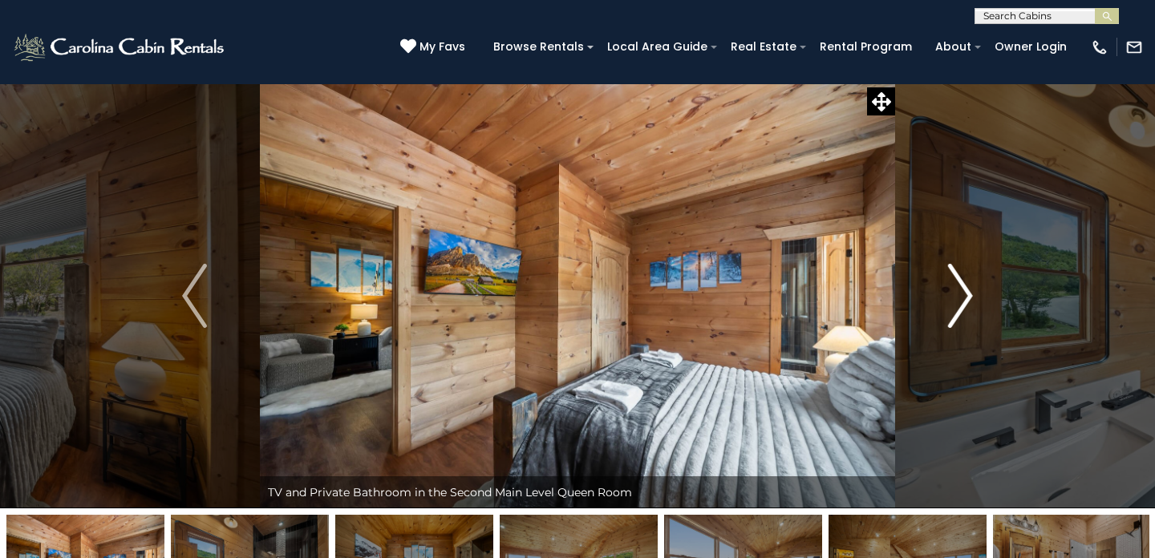
click at [960, 302] on img "Next" at bounding box center [960, 296] width 24 height 64
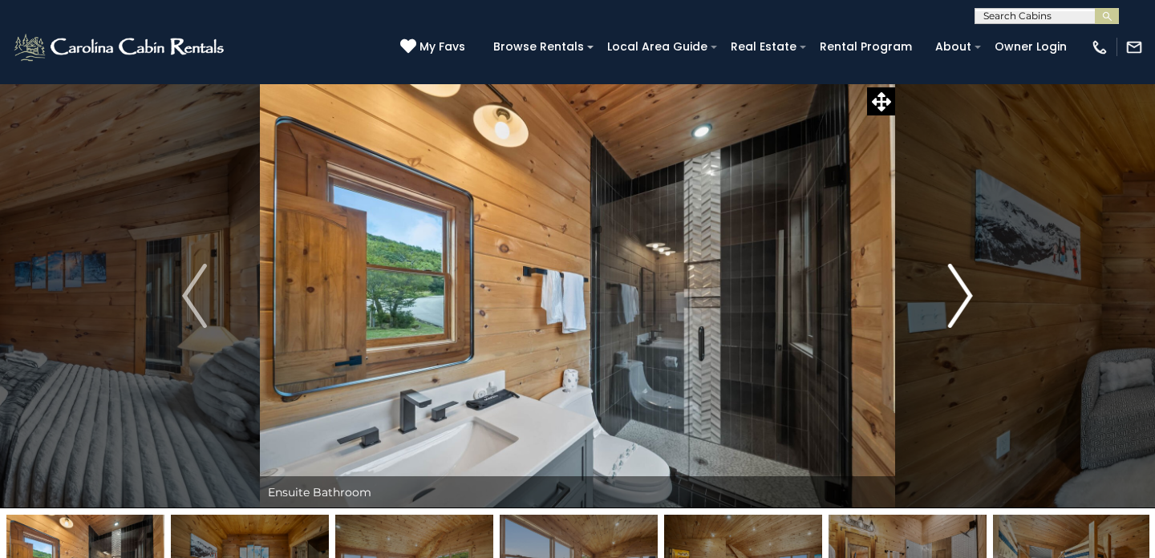
click at [960, 302] on img "Next" at bounding box center [960, 296] width 24 height 64
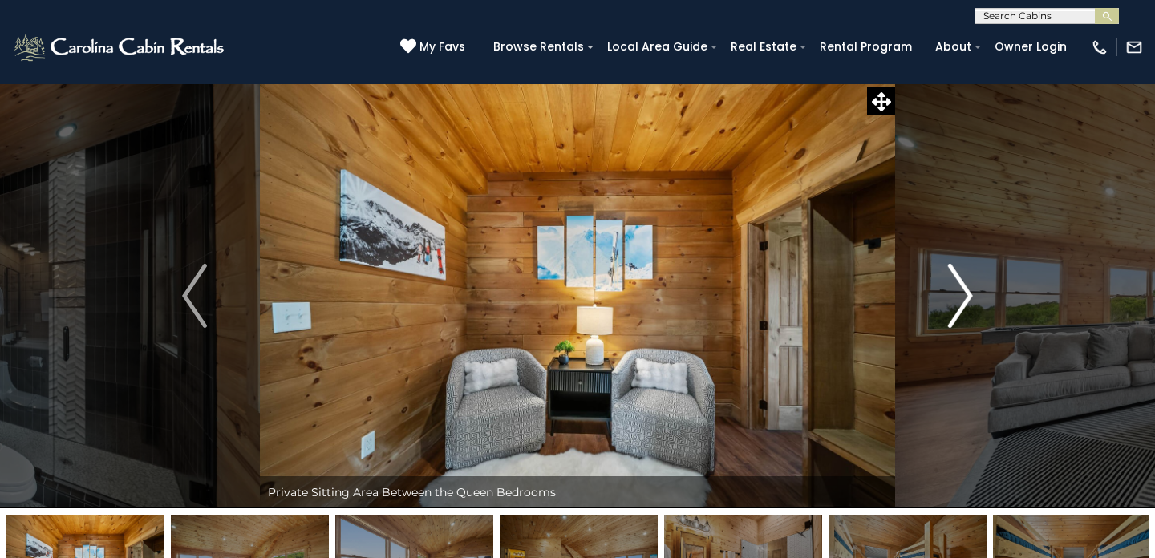
click at [960, 302] on img "Next" at bounding box center [960, 296] width 24 height 64
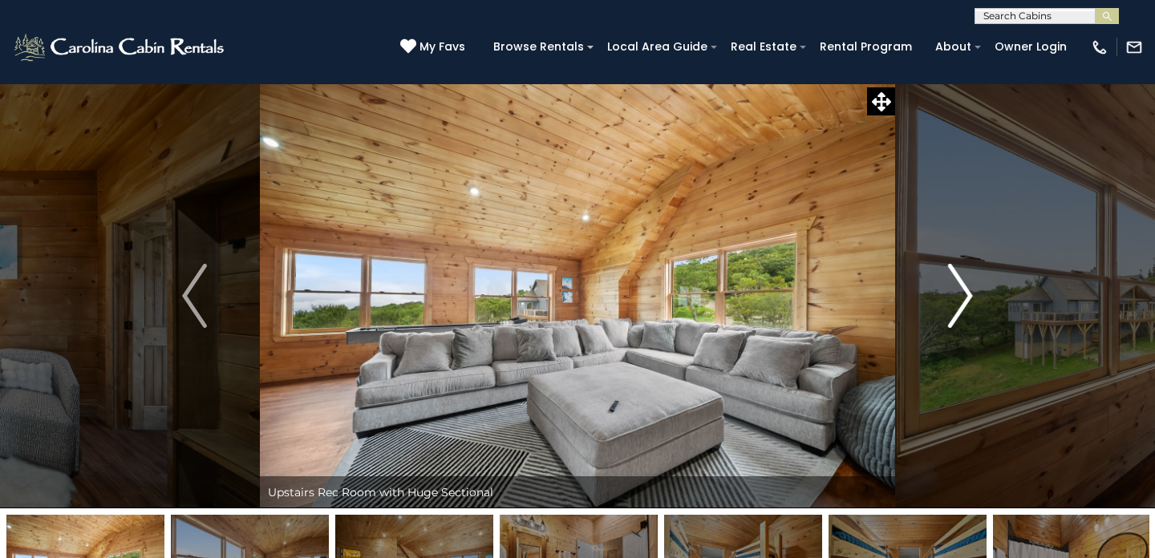
click at [959, 302] on img "Next" at bounding box center [960, 296] width 24 height 64
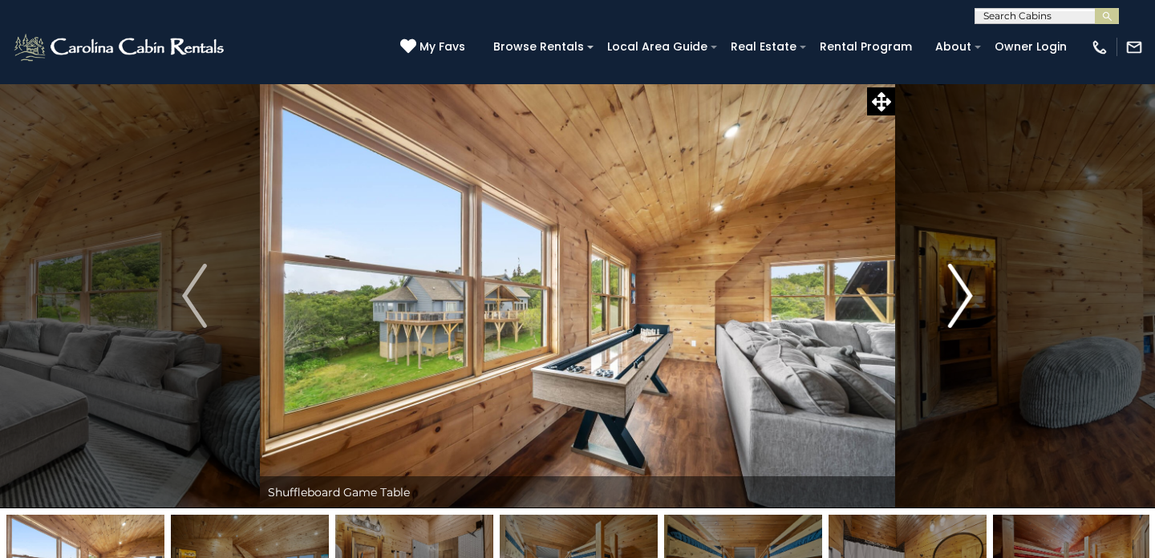
click at [959, 302] on img "Next" at bounding box center [960, 296] width 24 height 64
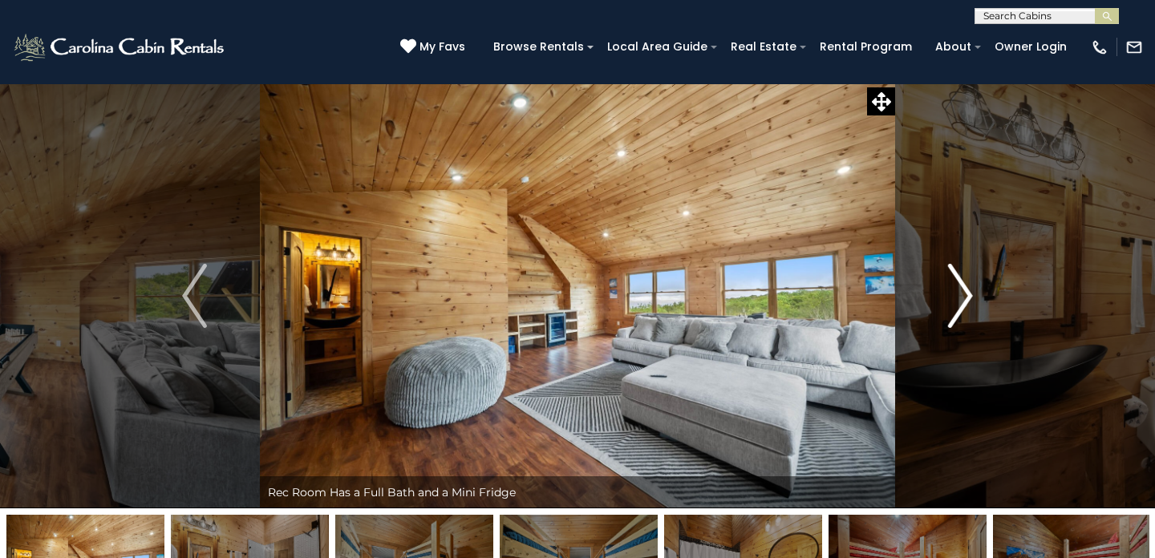
click at [959, 302] on img "Next" at bounding box center [960, 296] width 24 height 64
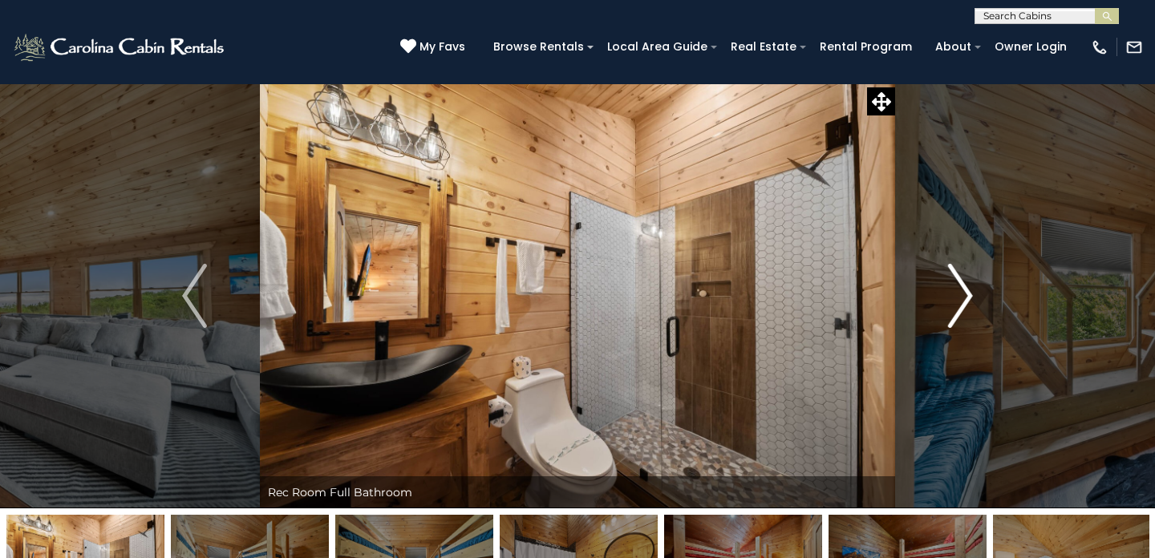
click at [959, 302] on img "Next" at bounding box center [960, 296] width 24 height 64
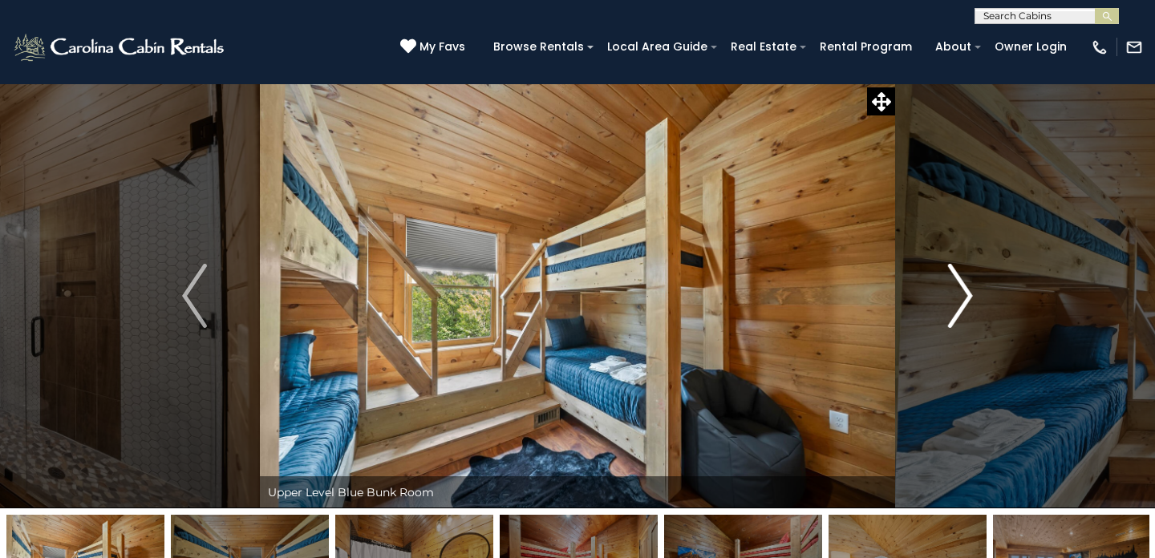
click at [959, 302] on img "Next" at bounding box center [960, 296] width 24 height 64
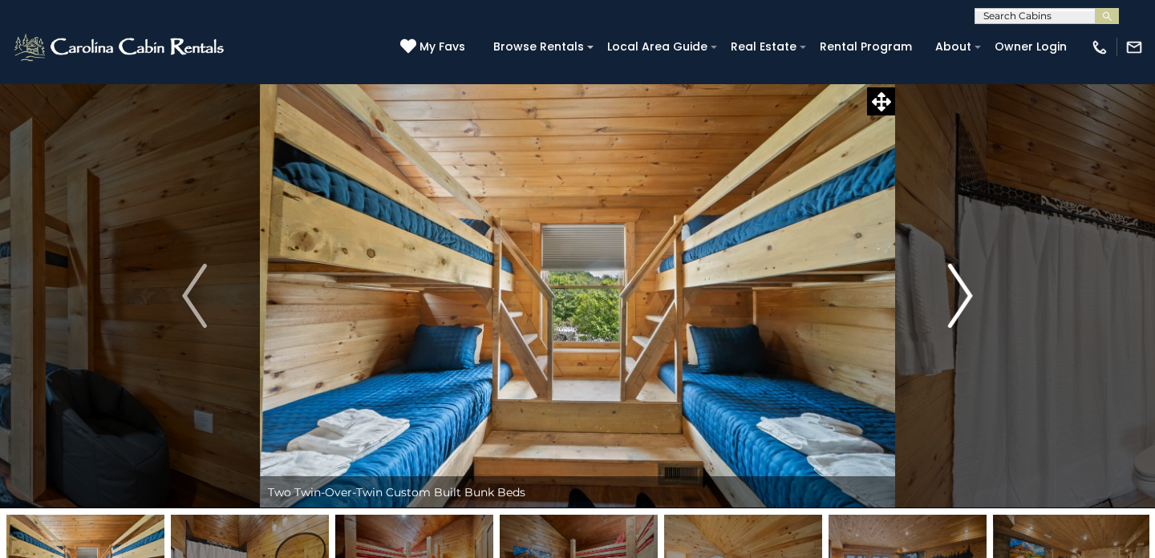
click at [959, 302] on img "Next" at bounding box center [960, 296] width 24 height 64
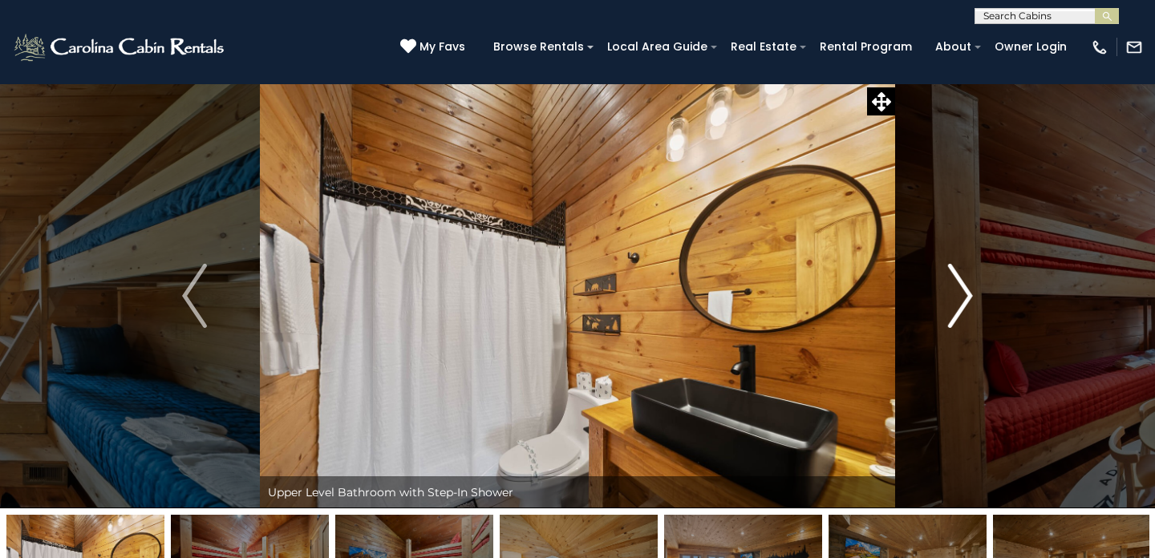
click at [959, 302] on img "Next" at bounding box center [960, 296] width 24 height 64
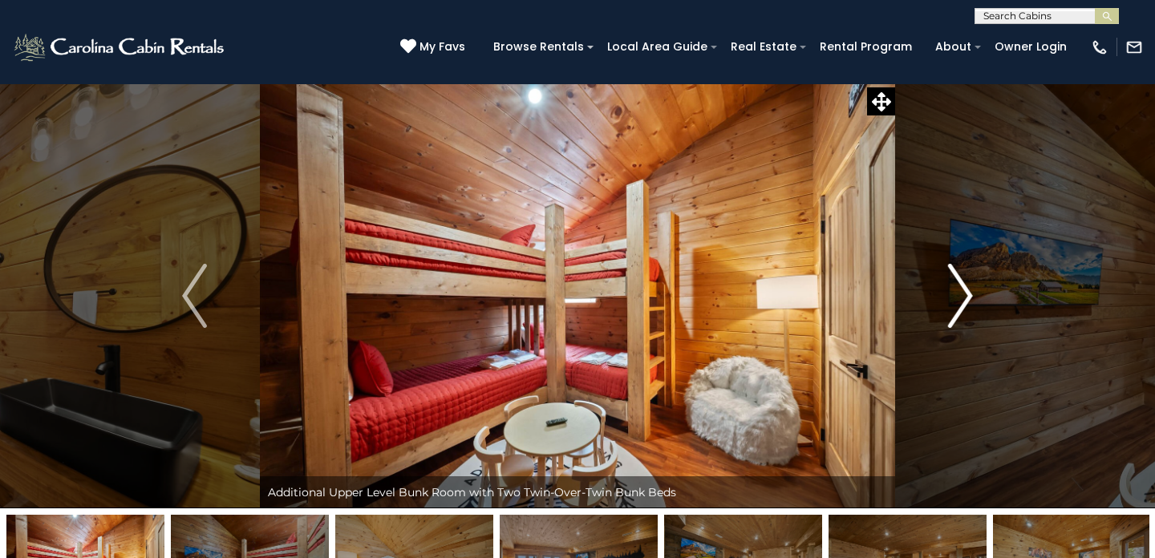
click at [957, 314] on img "Next" at bounding box center [960, 296] width 24 height 64
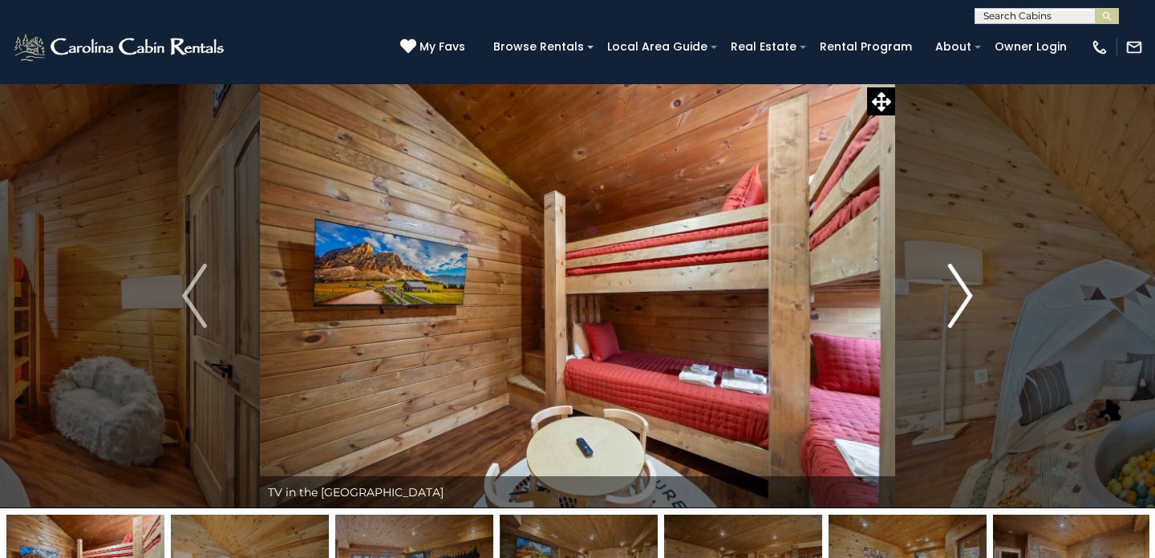
click at [972, 298] on img "Next" at bounding box center [960, 296] width 24 height 64
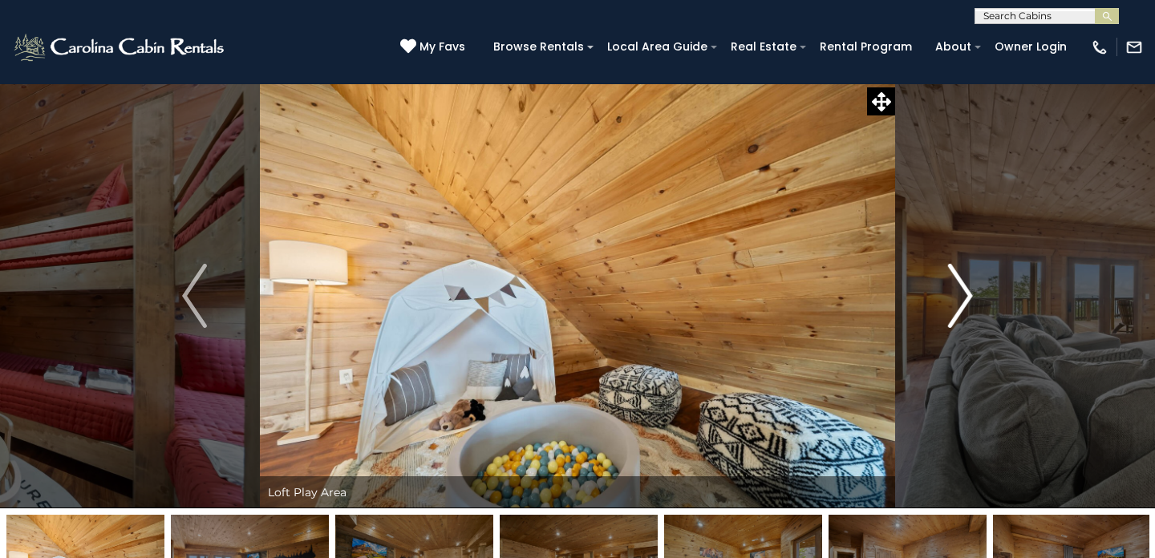
click at [972, 298] on img "Next" at bounding box center [960, 296] width 24 height 64
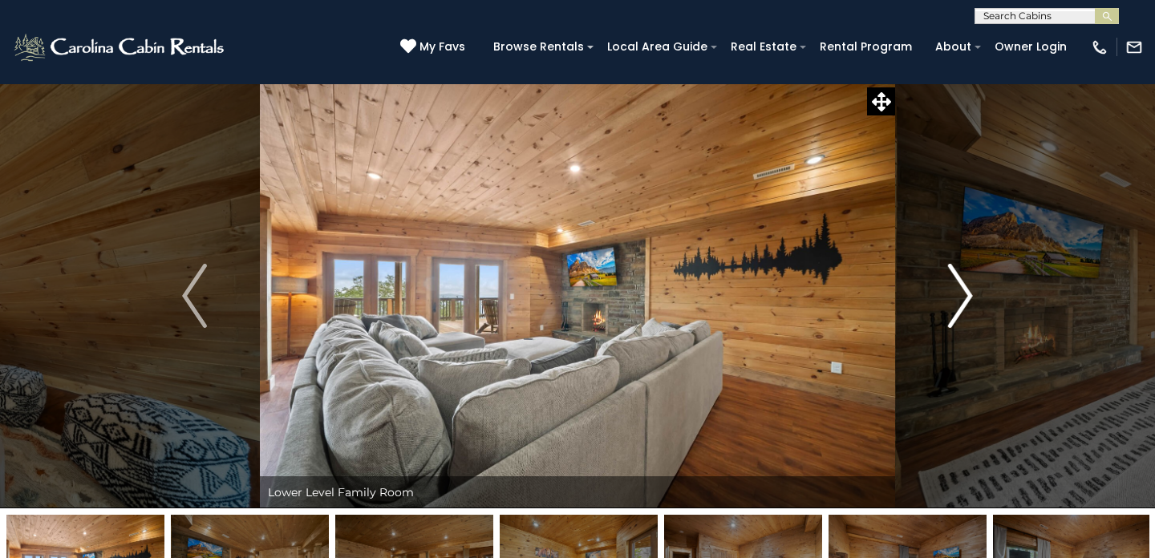
click at [972, 298] on img "Next" at bounding box center [960, 296] width 24 height 64
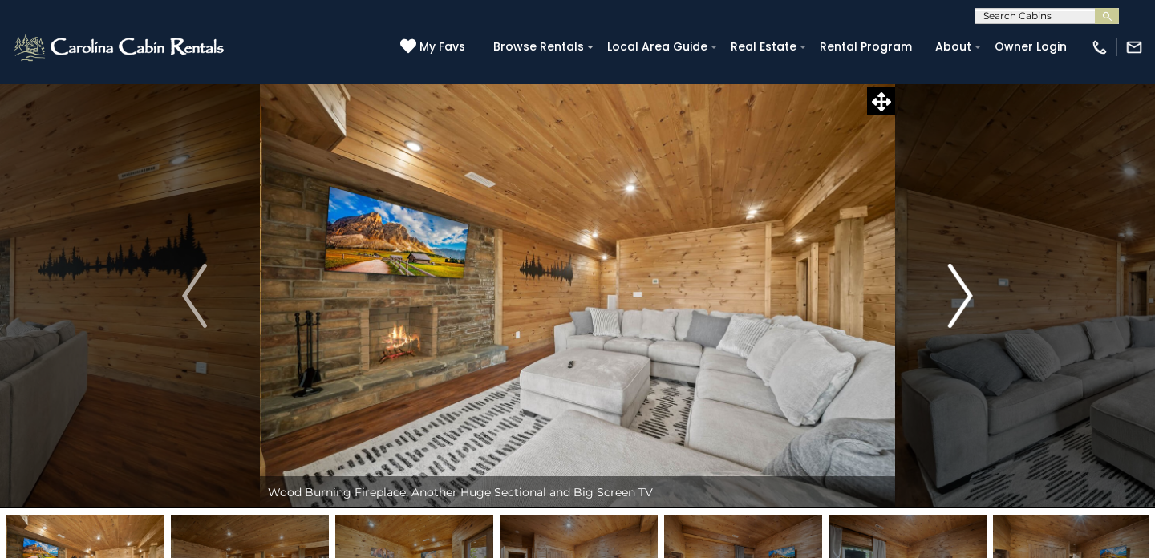
click at [972, 298] on img "Next" at bounding box center [960, 296] width 24 height 64
